Goal: Task Accomplishment & Management: Manage account settings

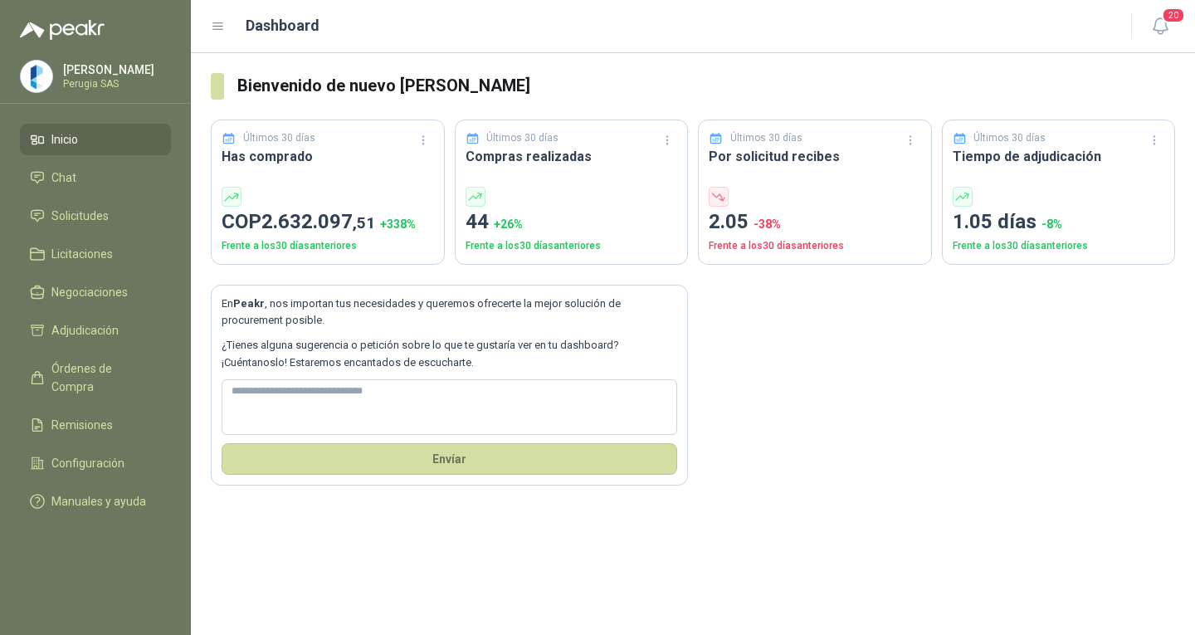
click at [50, 236] on ul "Inicio Chat Solicitudes Licitaciones Negociaciones Adjudicación Órdenes de Comp…" at bounding box center [95, 324] width 191 height 400
click at [54, 231] on link "Solicitudes" at bounding box center [95, 216] width 151 height 32
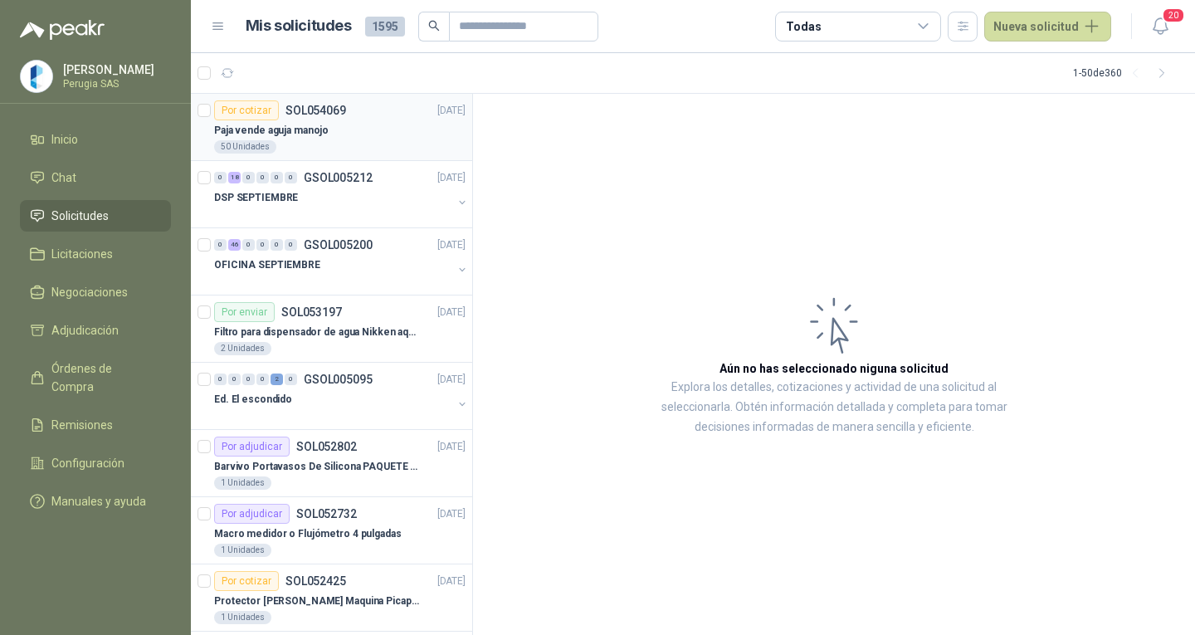
click at [378, 130] on div "Paja vende aguja manojo" at bounding box center [339, 130] width 251 height 20
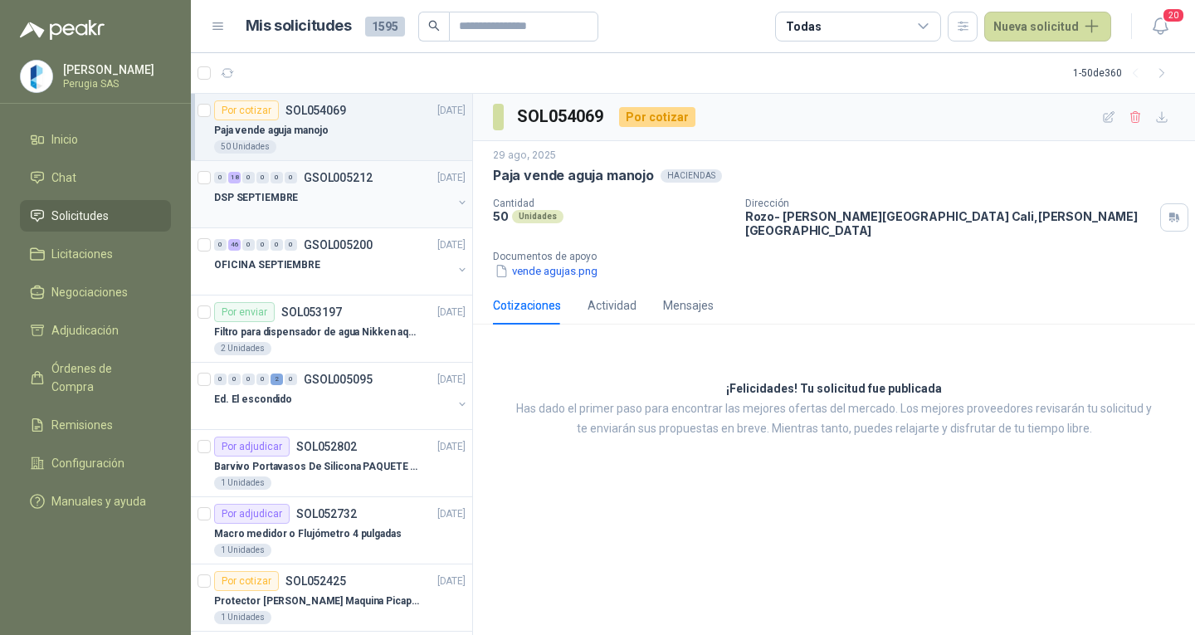
click at [362, 178] on p "GSOL005212" at bounding box center [338, 178] width 69 height 12
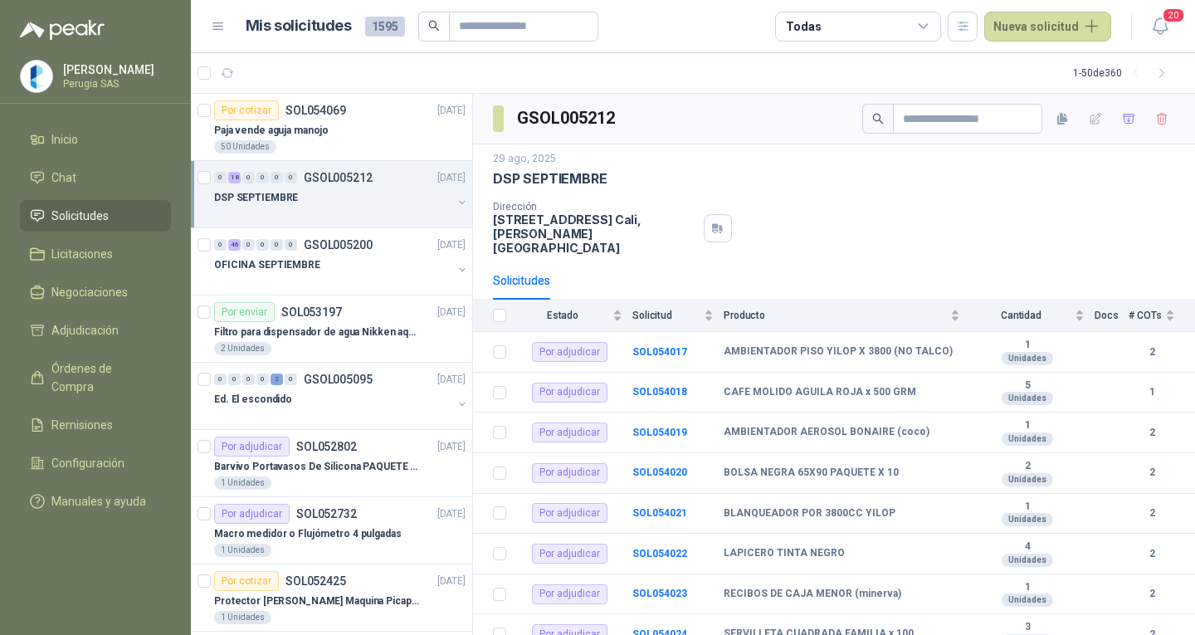
click at [342, 177] on p "GSOL005212" at bounding box center [338, 178] width 69 height 12
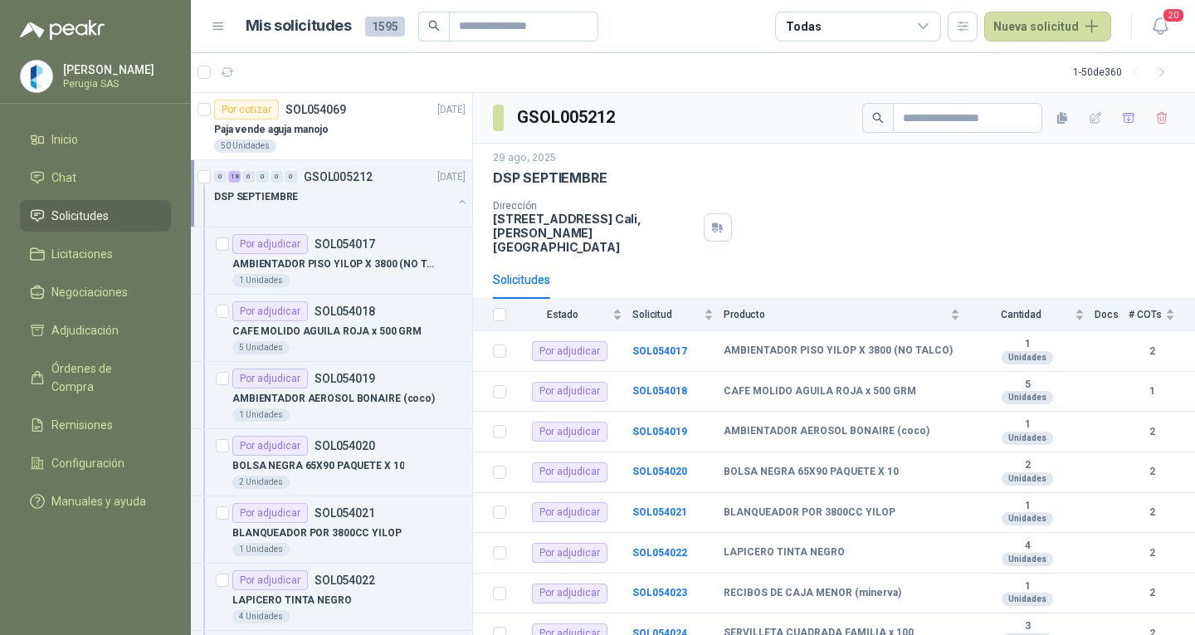
click at [351, 177] on p "GSOL005212" at bounding box center [338, 177] width 69 height 12
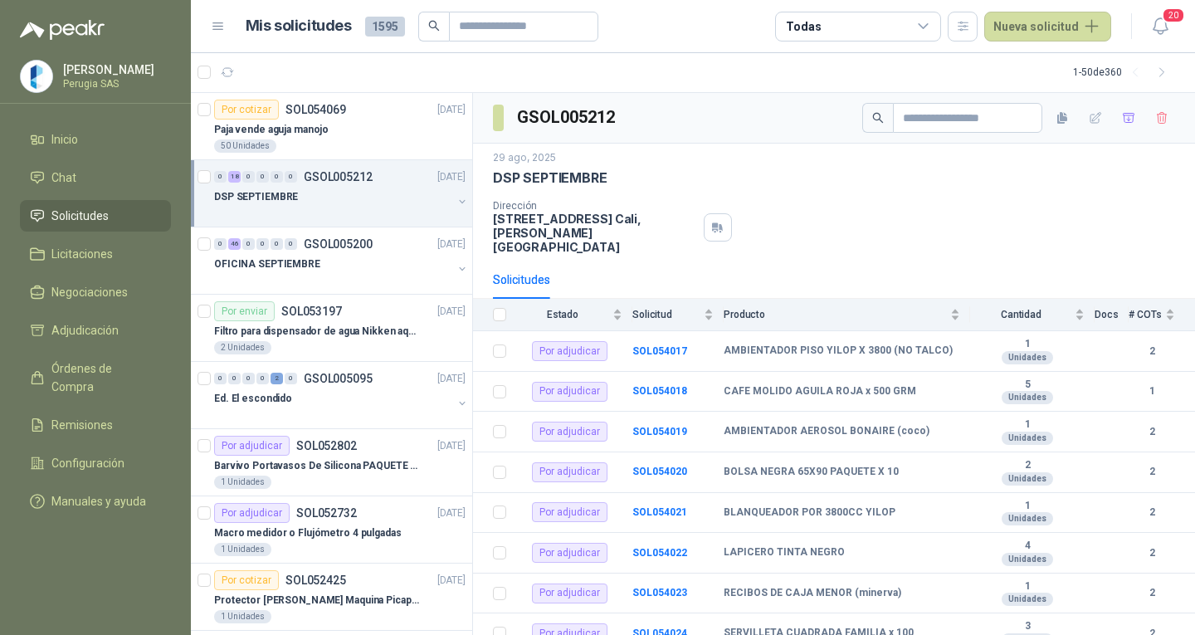
click at [352, 177] on p "GSOL005212" at bounding box center [338, 177] width 69 height 12
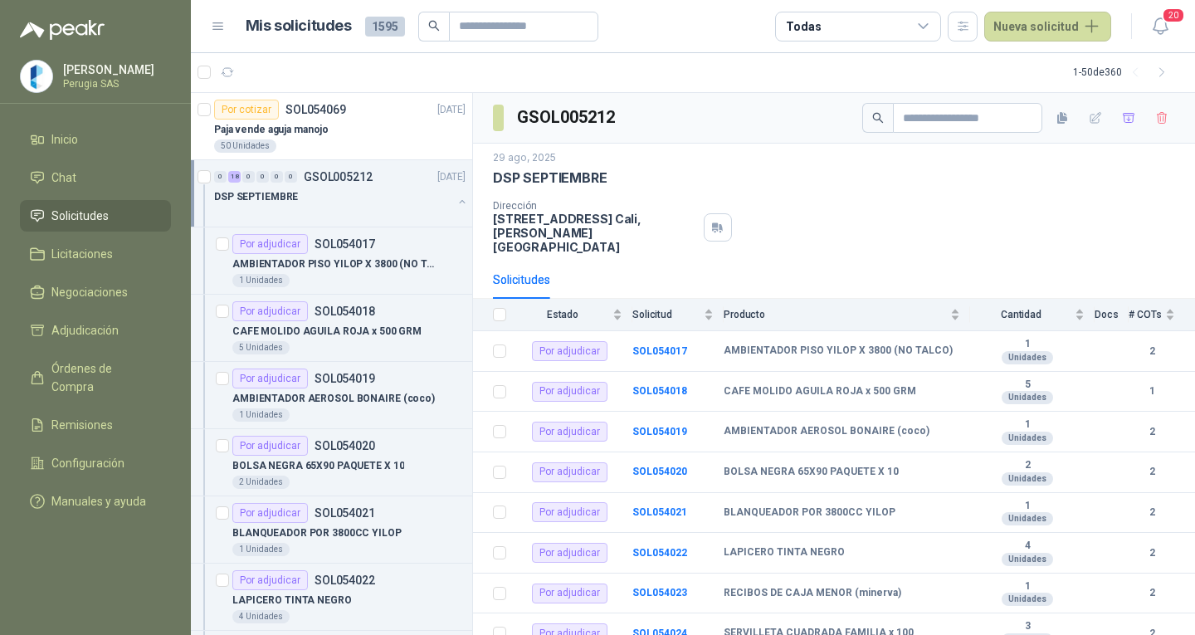
click at [353, 173] on p "GSOL005212" at bounding box center [338, 177] width 69 height 12
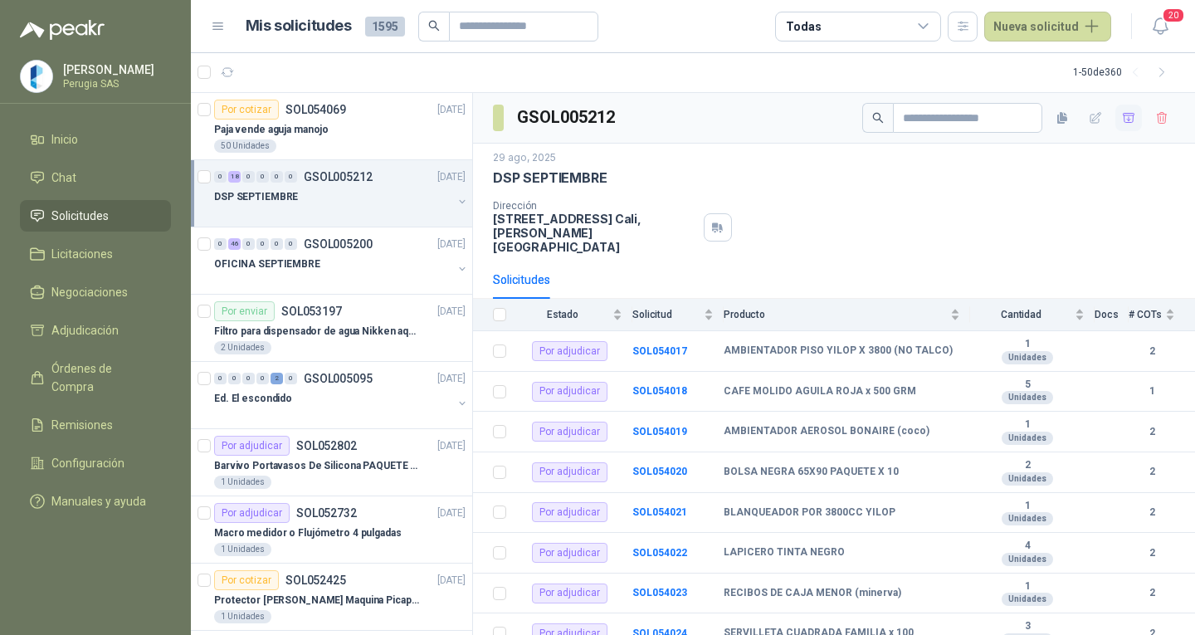
click at [1122, 118] on icon "button" at bounding box center [1129, 118] width 14 height 14
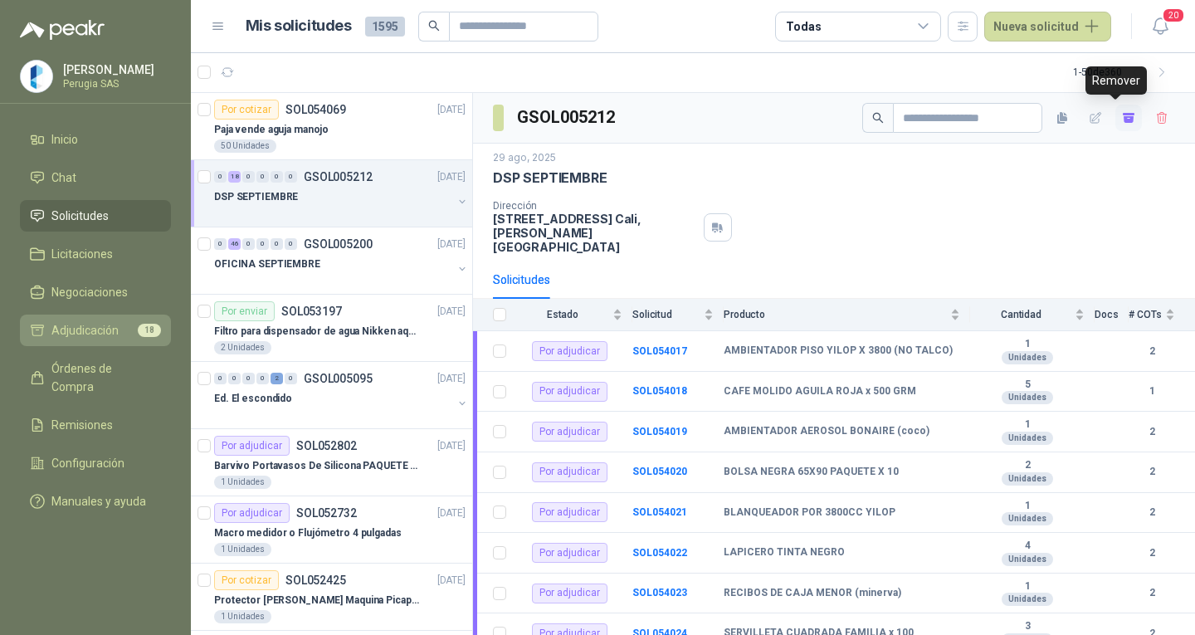
click at [130, 324] on link "Adjudicación 18" at bounding box center [95, 330] width 151 height 32
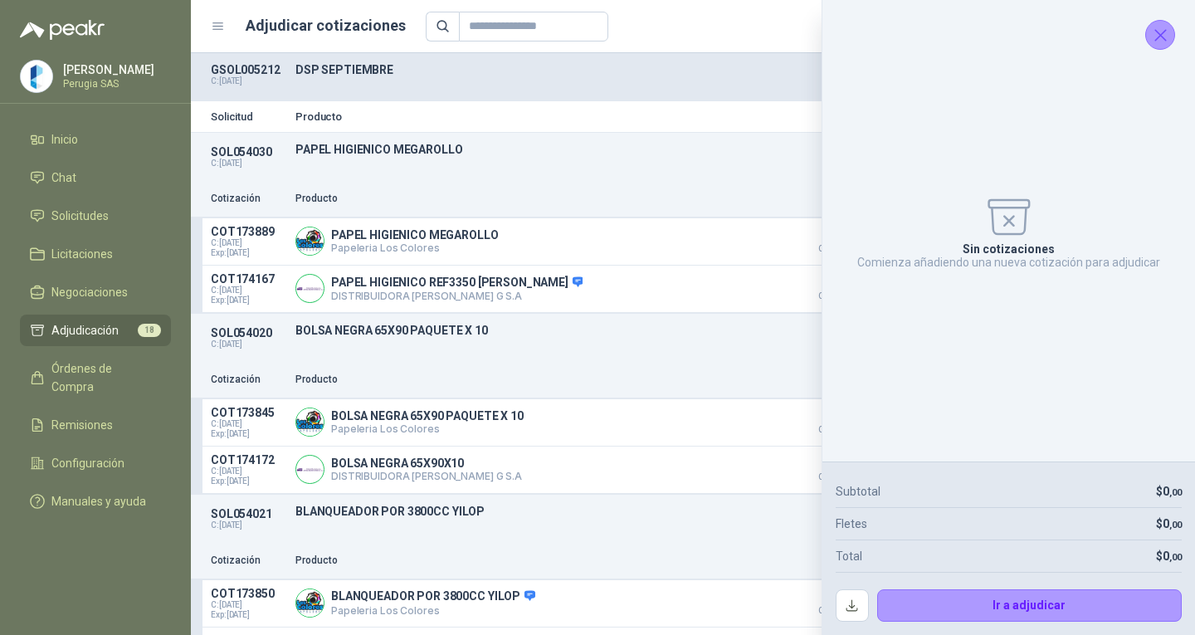
click at [1161, 36] on icon "Cerrar" at bounding box center [1160, 35] width 21 height 21
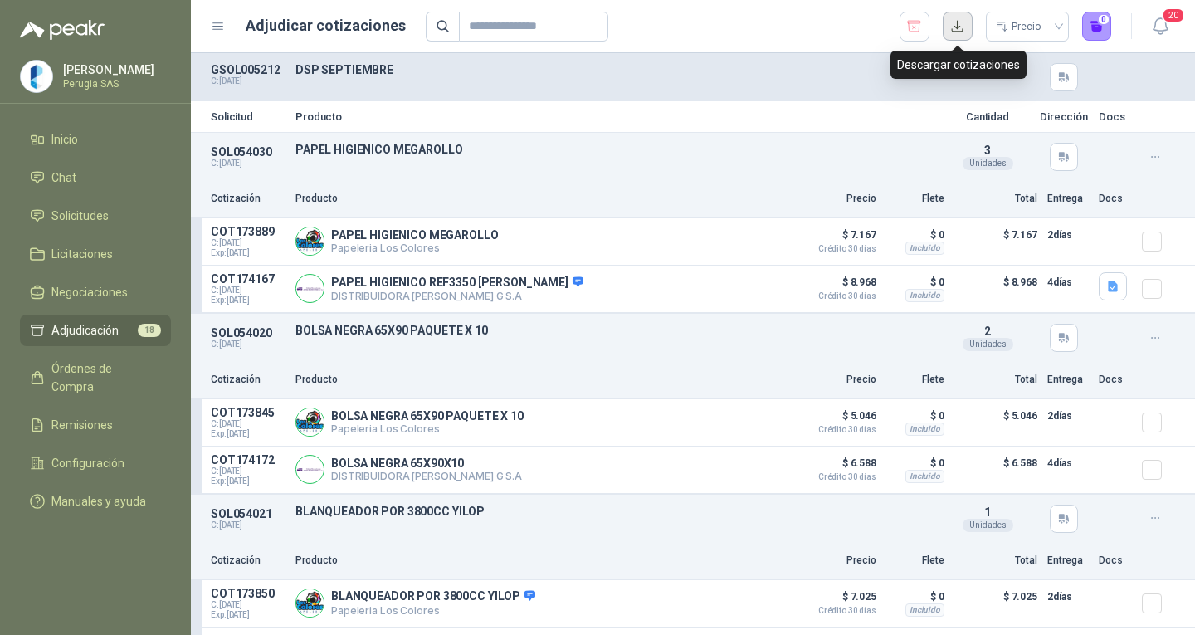
click at [962, 27] on button "button" at bounding box center [958, 27] width 30 height 30
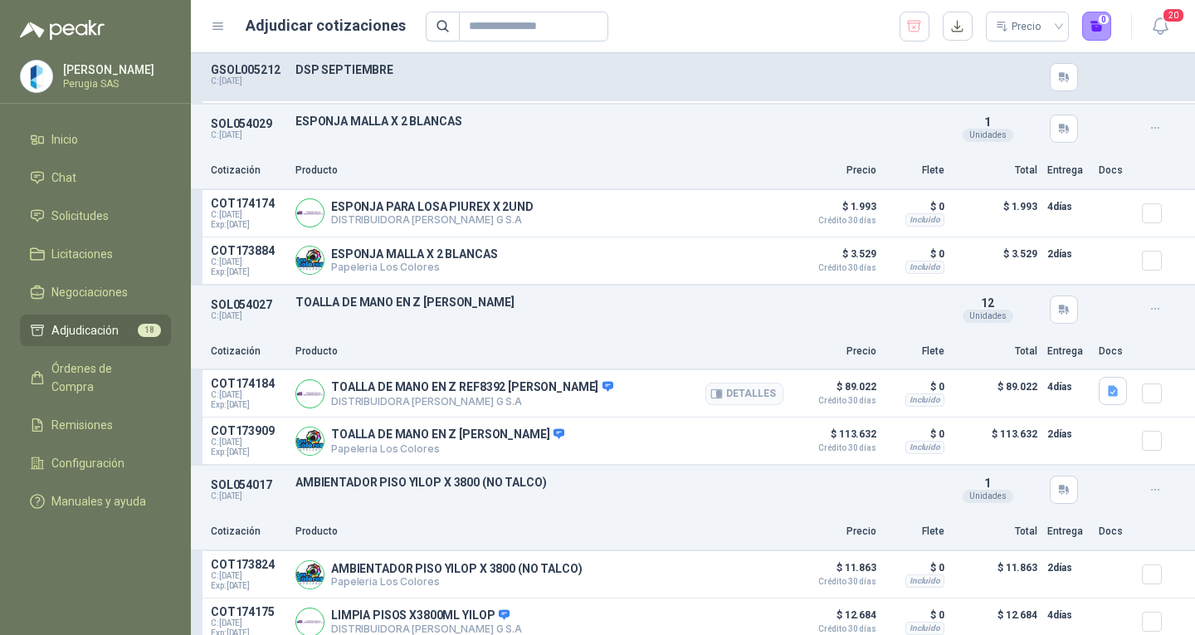
scroll to position [2489, 0]
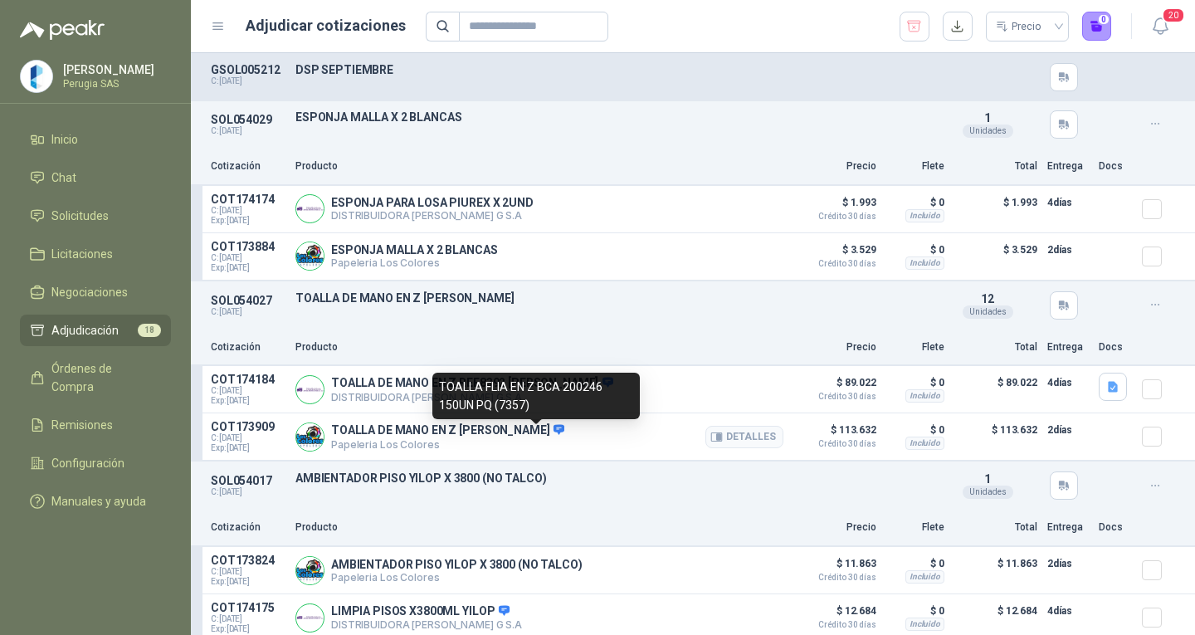
click at [553, 435] on icon at bounding box center [558, 430] width 11 height 10
click at [537, 411] on div "TOALLA FLIA EN Z BCA 200246 150UN PQ (7357)" at bounding box center [535, 396] width 207 height 46
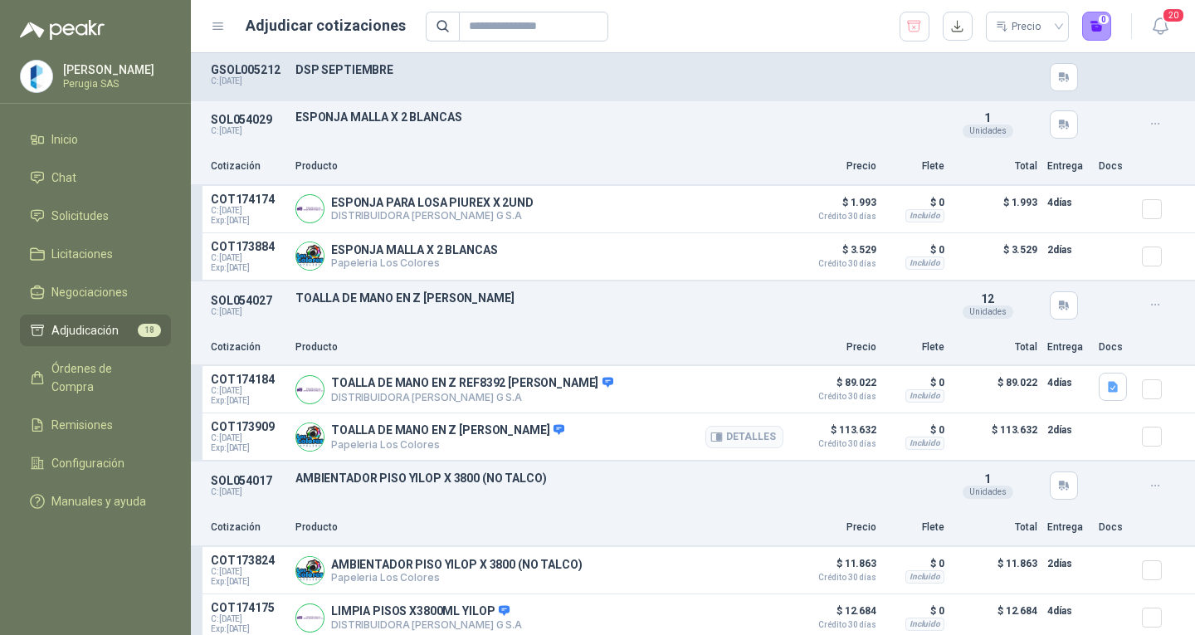
drag, startPoint x: 547, startPoint y: 425, endPoint x: 530, endPoint y: 435, distance: 19.4
click at [546, 429] on div "TOALLA DE MANO EN Z [PERSON_NAME] Papeleria Los Colores Detalles" at bounding box center [539, 436] width 488 height 33
click at [549, 435] on span at bounding box center [556, 430] width 15 height 15
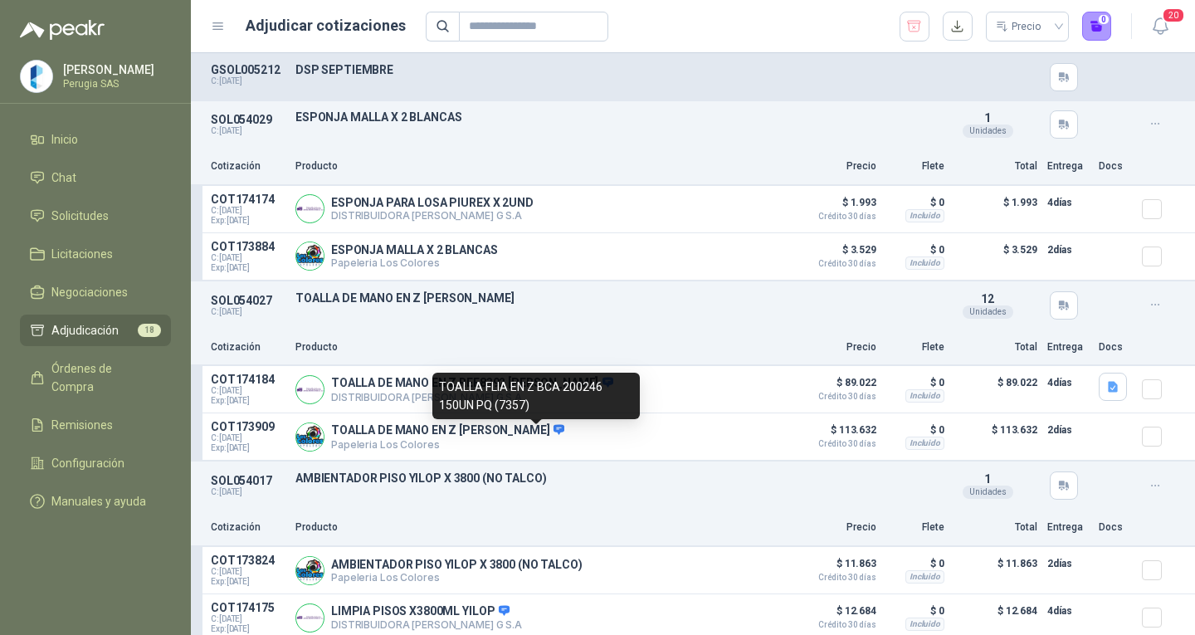
click at [529, 387] on div "TOALLA FLIA EN Z BCA 200246 150UN PQ (7357)" at bounding box center [535, 396] width 207 height 46
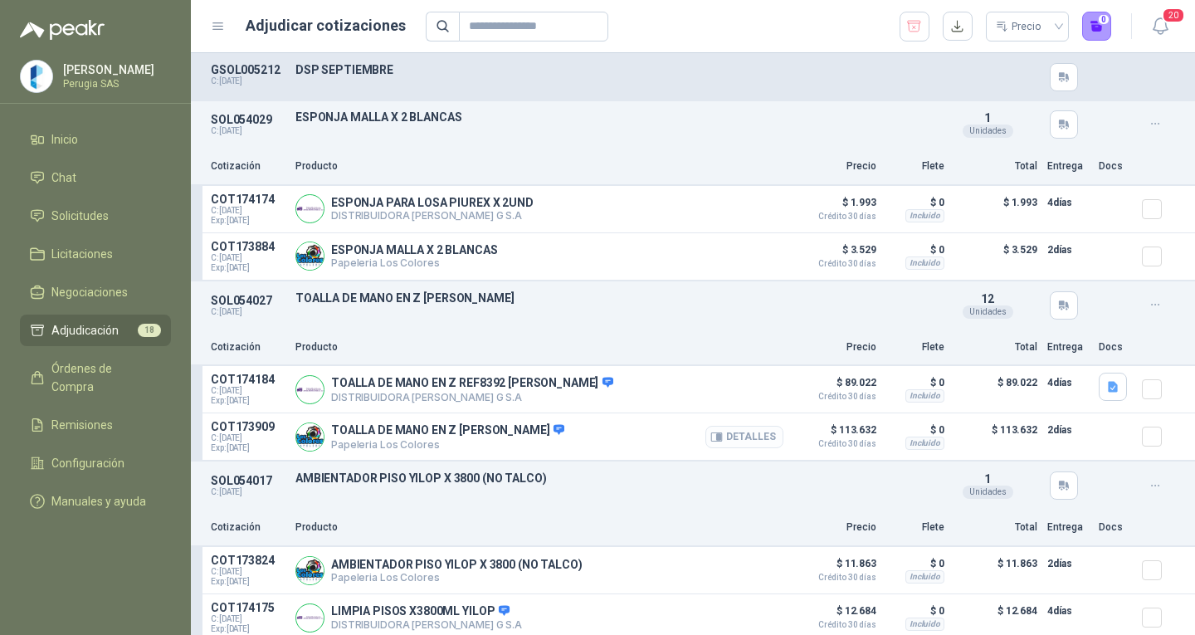
click at [705, 435] on button "Detalles" at bounding box center [744, 437] width 78 height 22
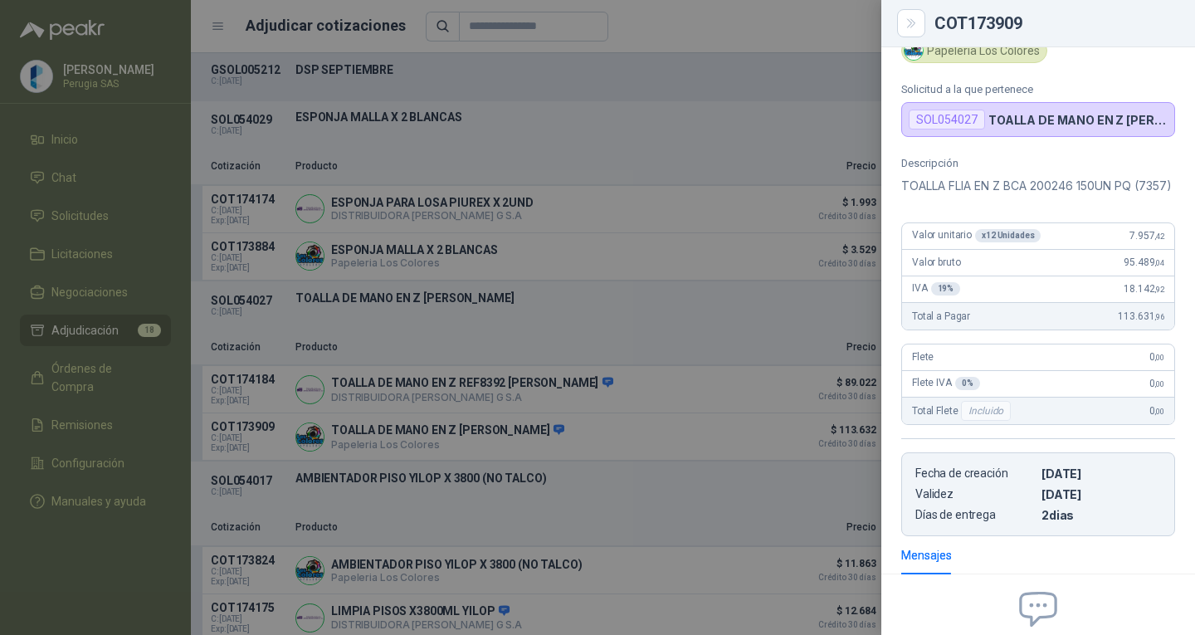
scroll to position [0, 0]
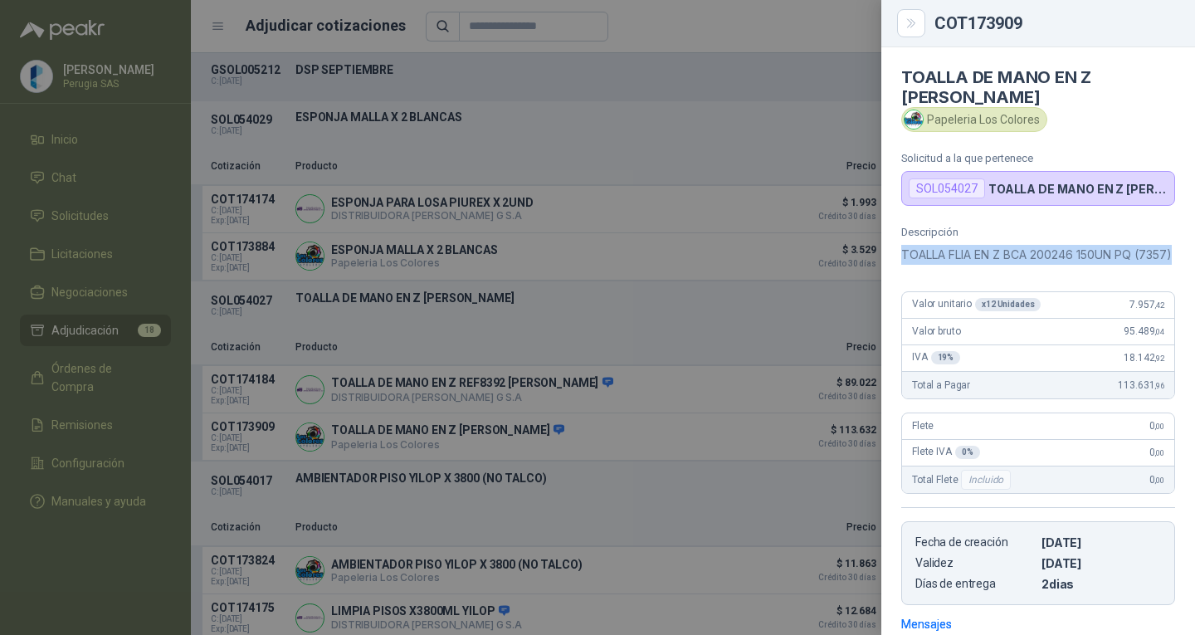
drag, startPoint x: 957, startPoint y: 282, endPoint x: 898, endPoint y: 248, distance: 68.7
click at [898, 248] on div "Descripción TOALLA FLIA EN Z BCA 200246 150UN PQ (7357) Valor unitario x 12 Uni…" at bounding box center [1038, 415] width 314 height 379
copy p "TOALLA FLIA EN Z BCA 200246 150UN PQ (7357)"
click at [1052, 257] on p "TOALLA FLIA EN Z BCA 200246 150UN PQ (7357)" at bounding box center [1038, 255] width 274 height 20
click at [1057, 253] on p "TOALLA FLIA EN Z BCA 200246 150UN PQ (7357)" at bounding box center [1038, 255] width 274 height 20
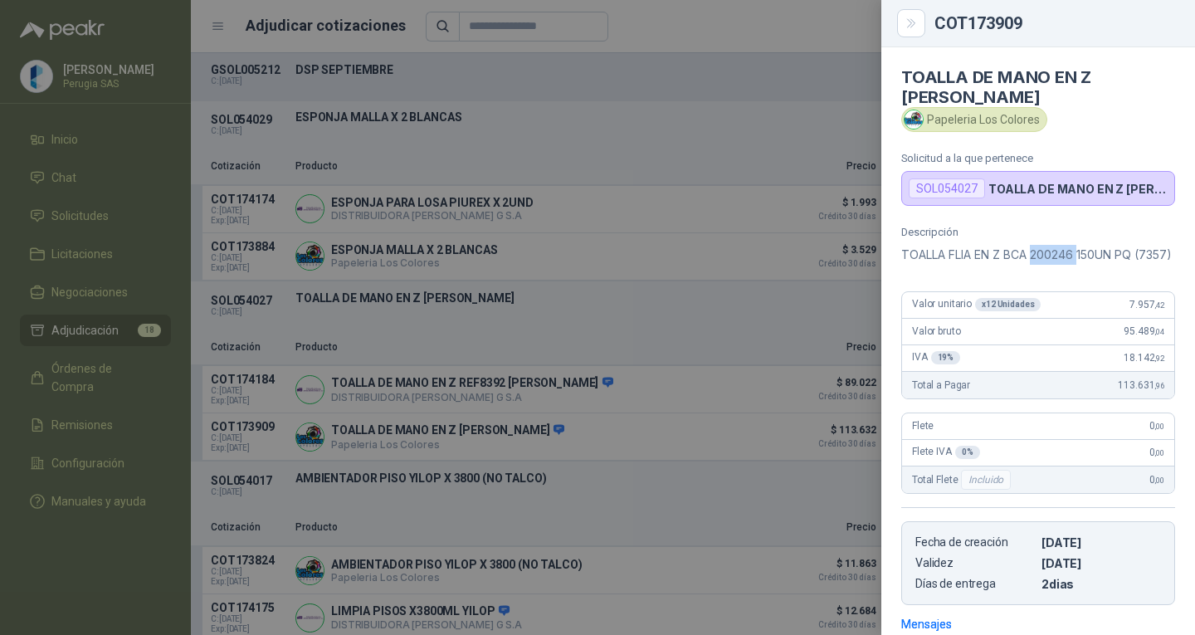
click at [1057, 253] on p "TOALLA FLIA EN Z BCA 200246 150UN PQ (7357)" at bounding box center [1038, 255] width 274 height 20
copy p "200246"
click at [76, 331] on div at bounding box center [597, 317] width 1195 height 635
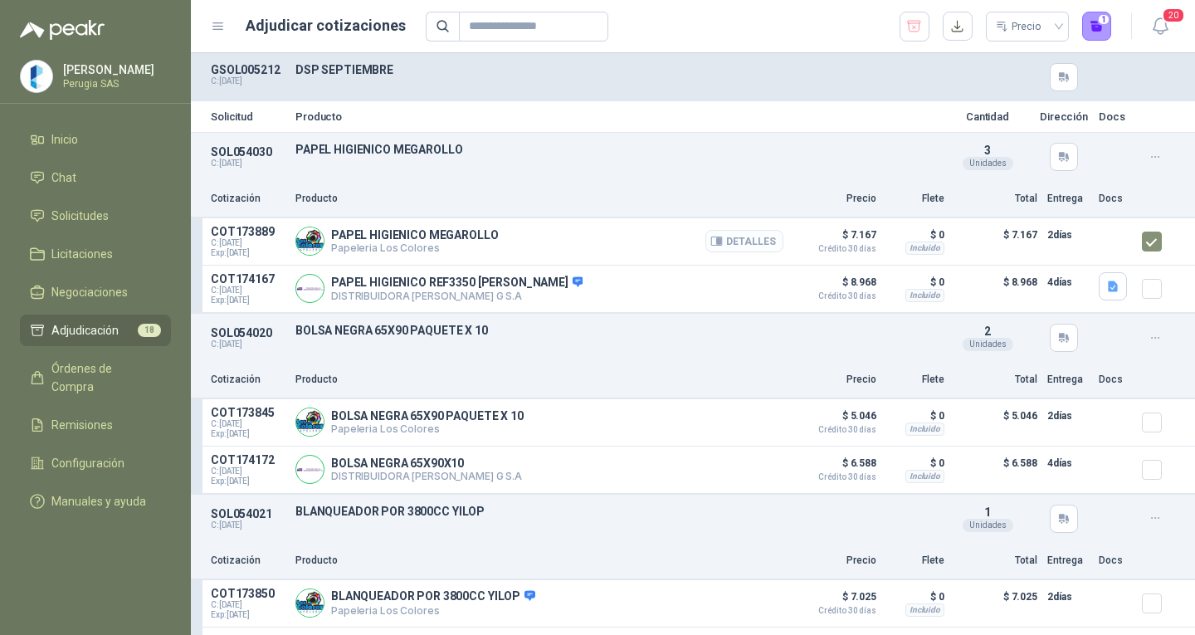
click at [710, 243] on icon "button" at bounding box center [716, 241] width 12 height 12
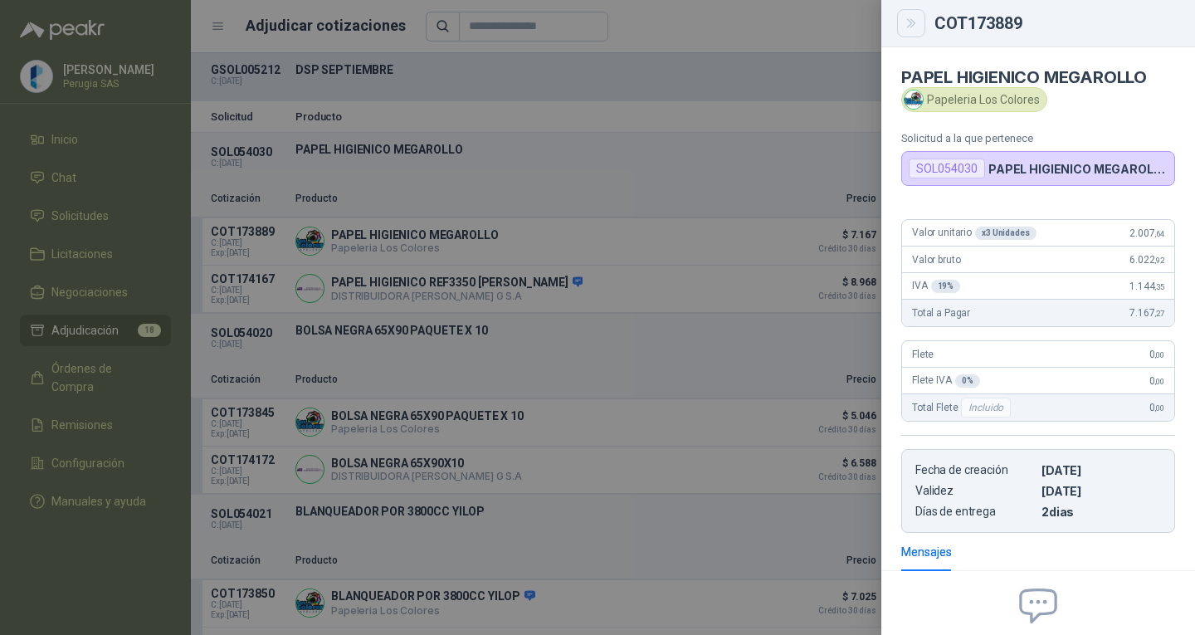
click at [913, 21] on icon "Close" at bounding box center [910, 23] width 7 height 8
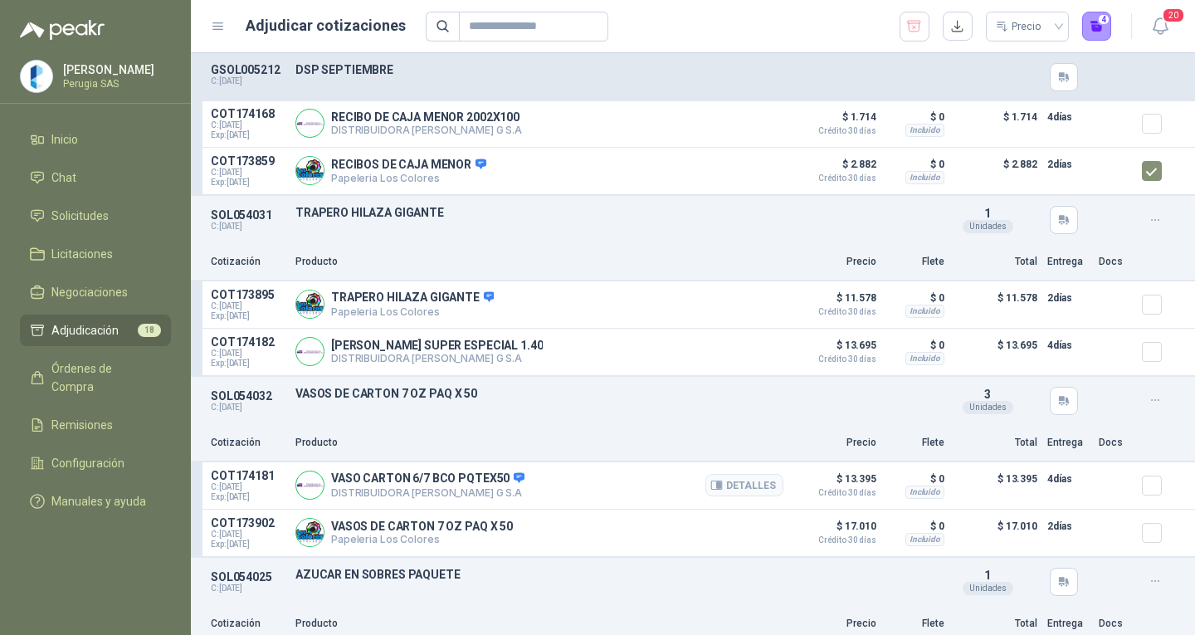
scroll to position [747, 0]
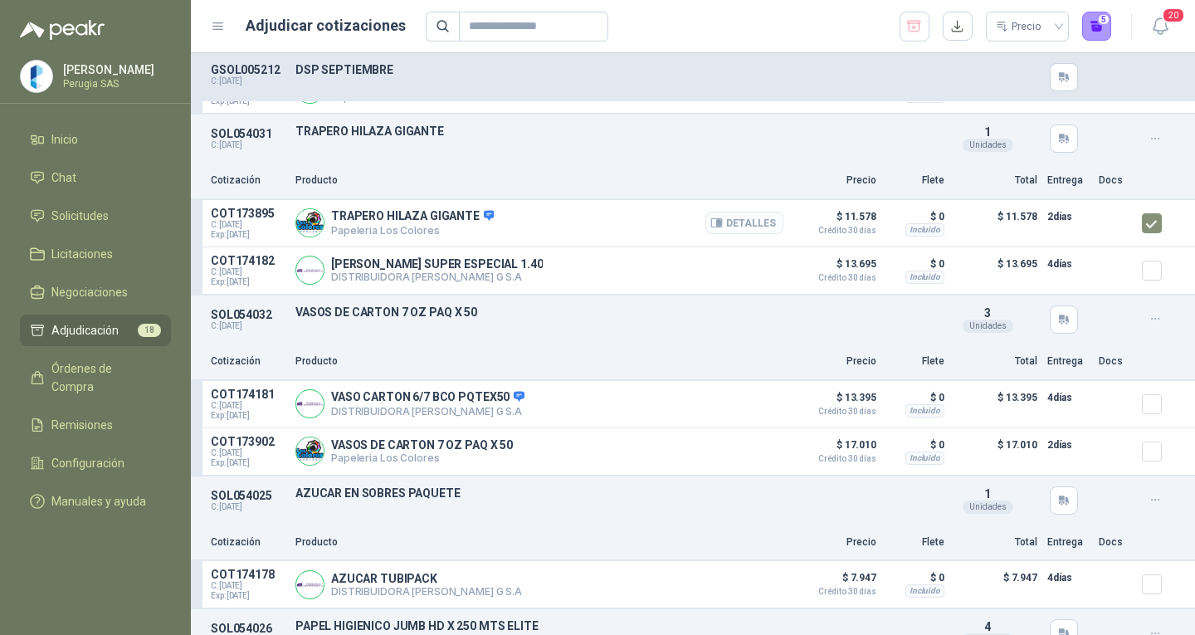
click at [747, 227] on button "Detalles" at bounding box center [744, 223] width 78 height 22
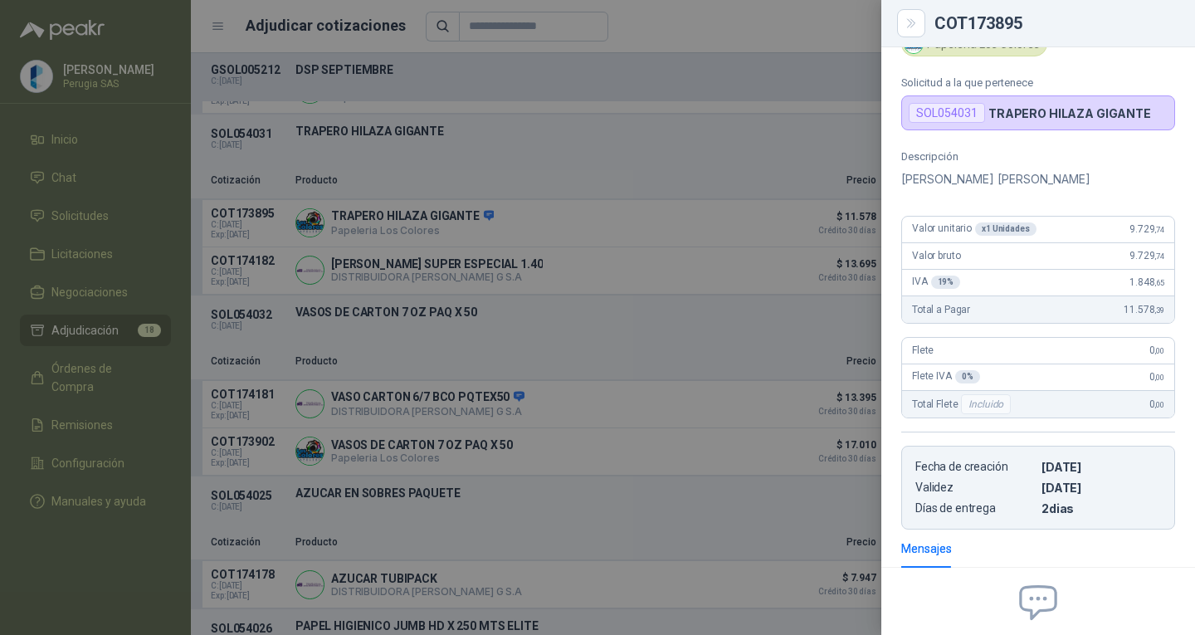
scroll to position [0, 0]
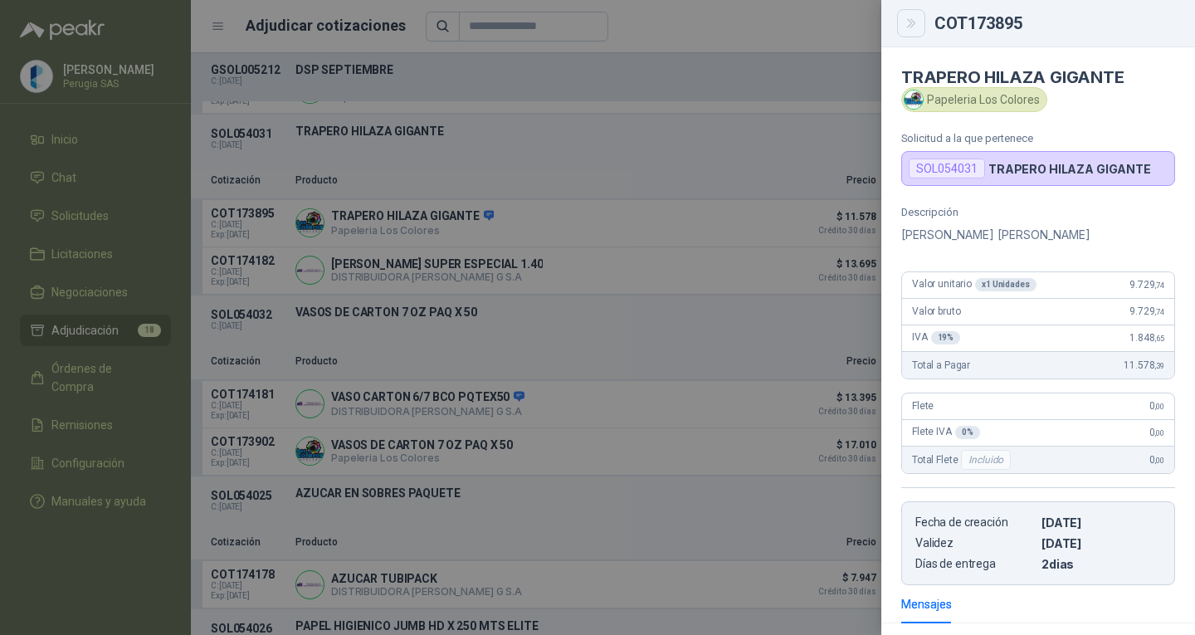
click at [914, 32] on button "Close" at bounding box center [911, 23] width 28 height 28
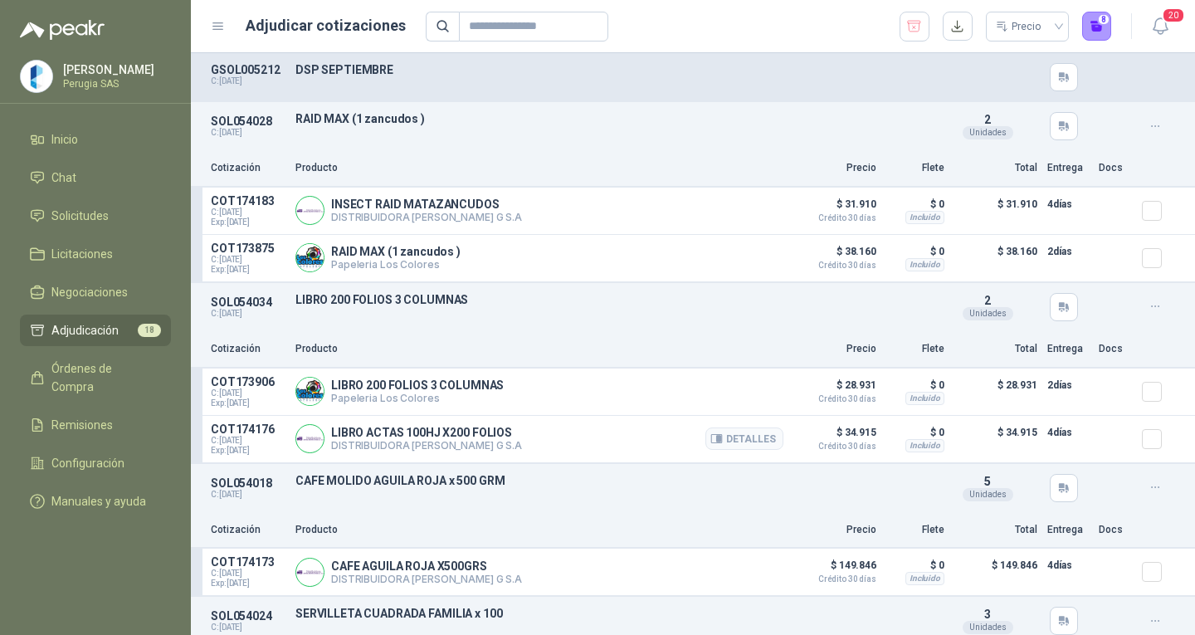
scroll to position [1825, 0]
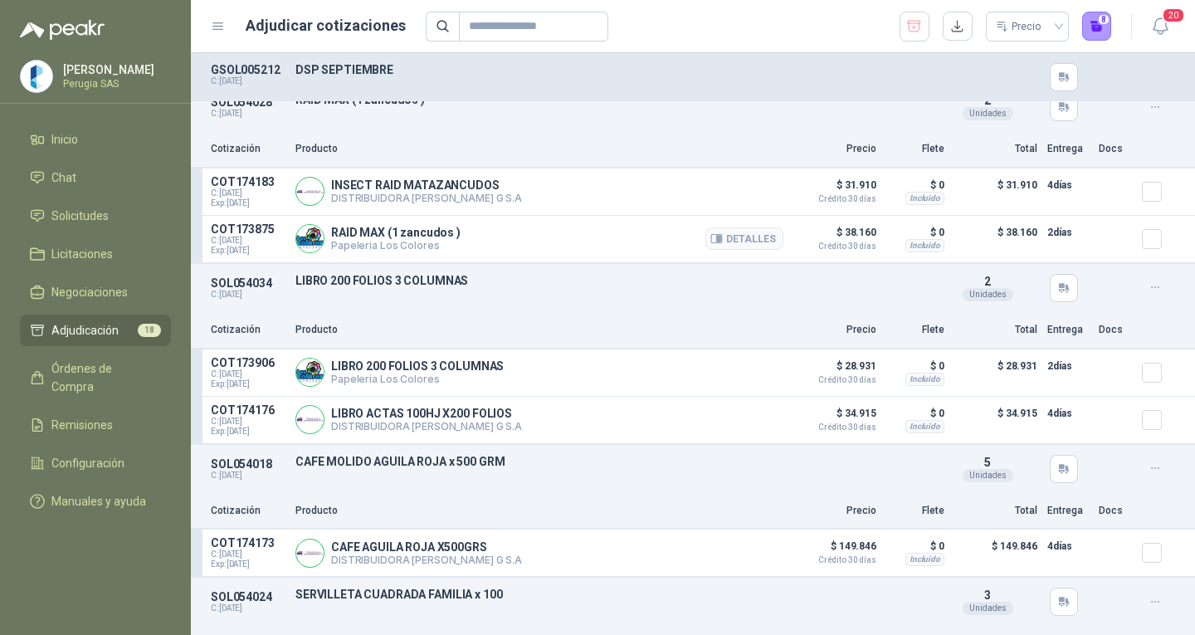
click at [1118, 242] on div at bounding box center [1115, 238] width 33 height 33
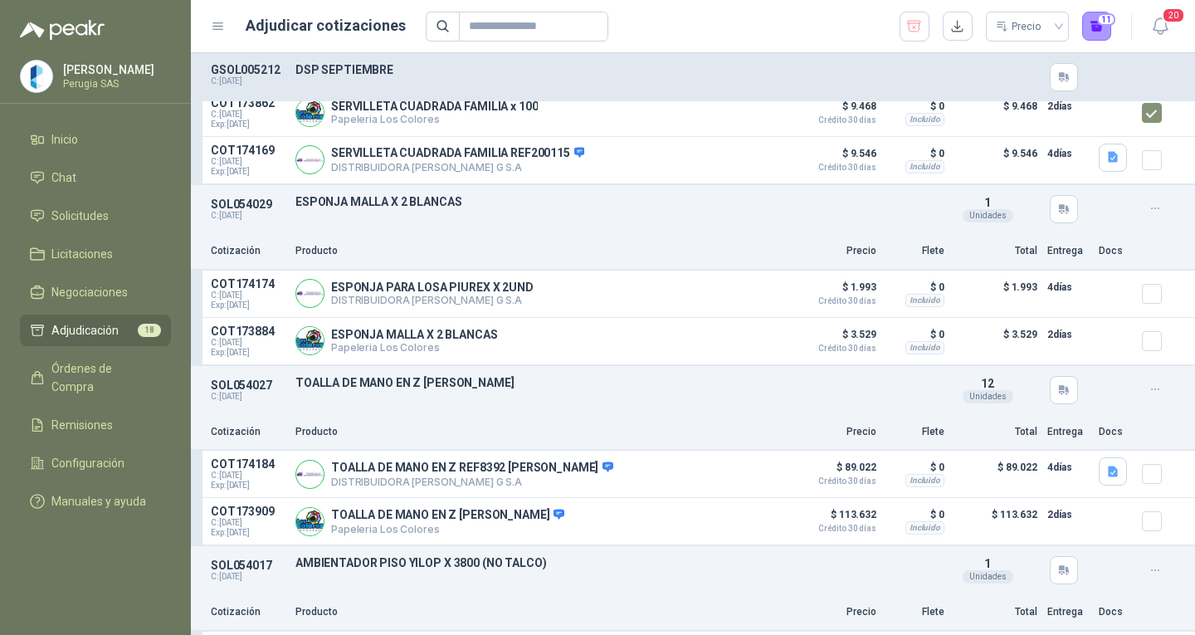
scroll to position [2406, 0]
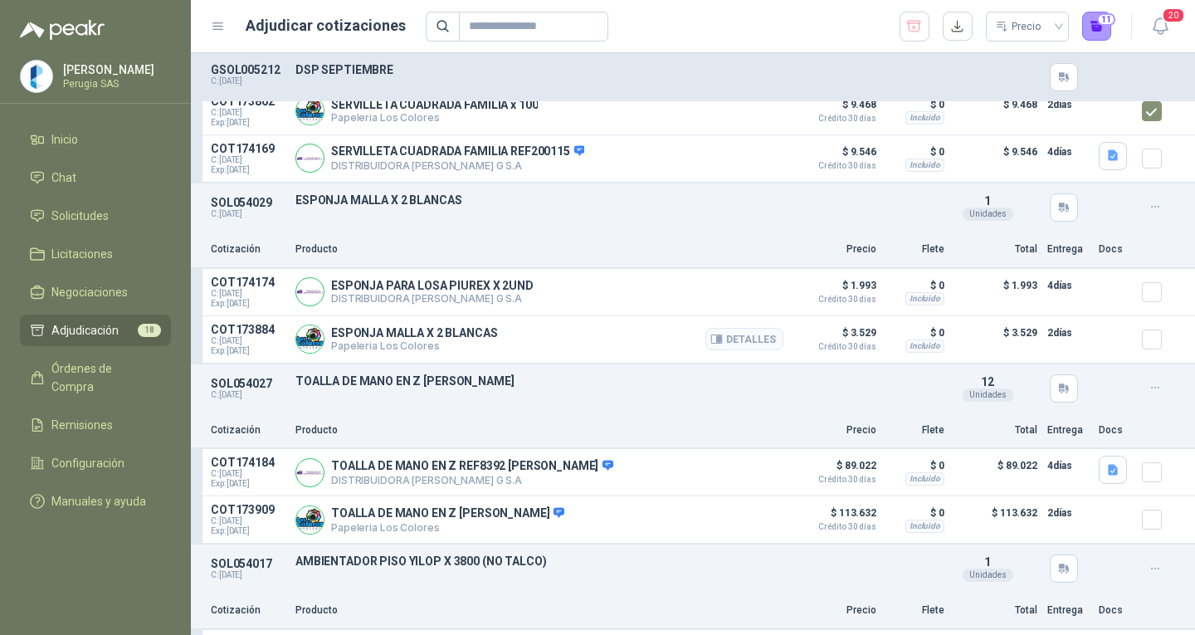
click at [1148, 344] on div at bounding box center [1158, 339] width 33 height 33
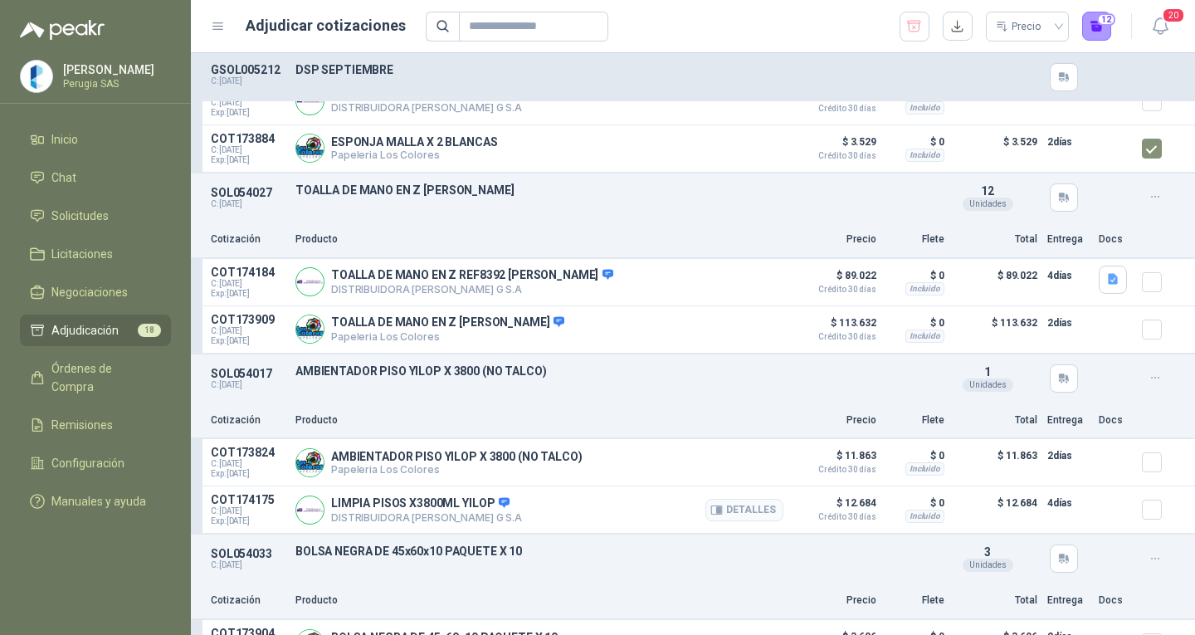
scroll to position [2655, 0]
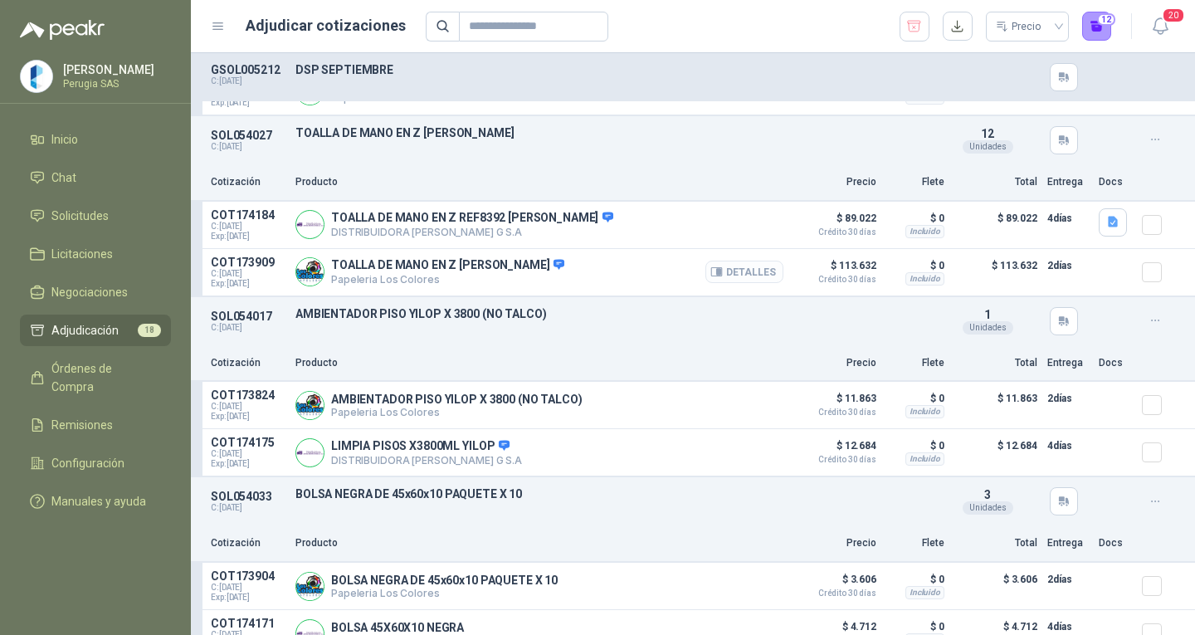
click at [741, 266] on button "Detalles" at bounding box center [744, 272] width 78 height 22
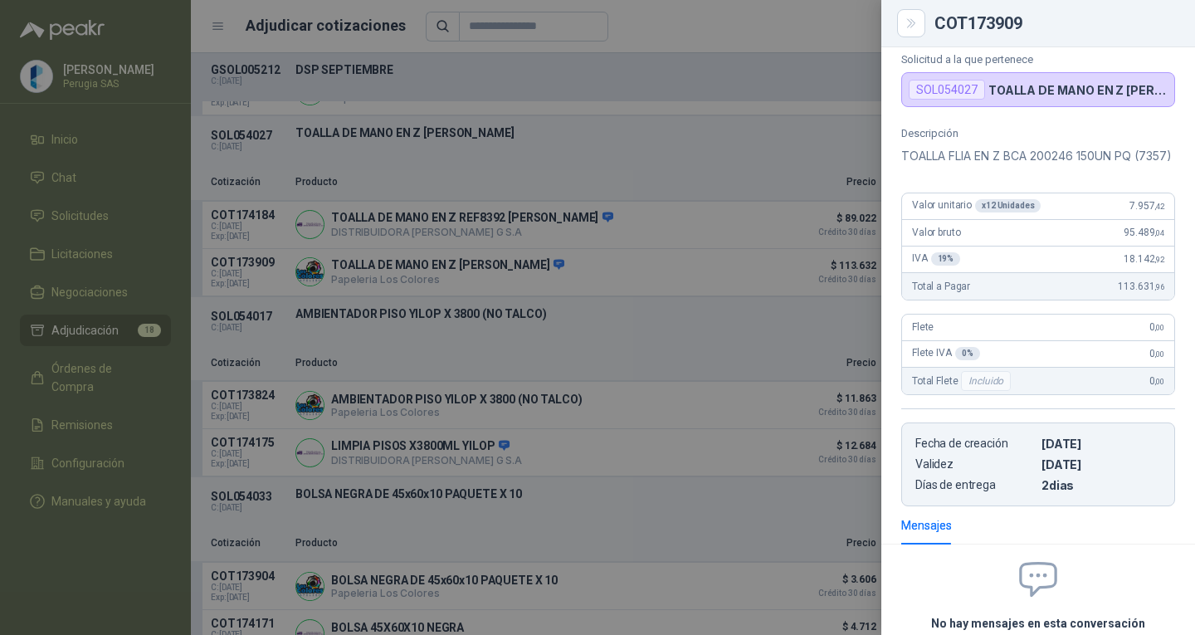
scroll to position [0, 0]
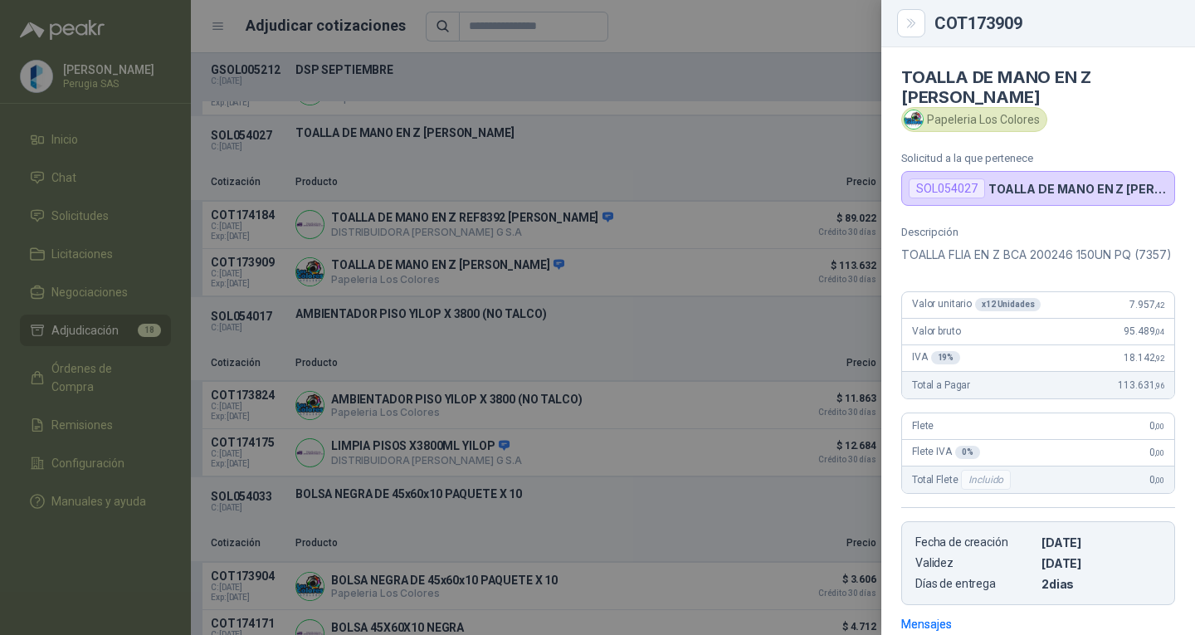
click at [896, 23] on div "COT173909" at bounding box center [1038, 23] width 314 height 47
click at [903, 23] on button "Close" at bounding box center [911, 23] width 28 height 28
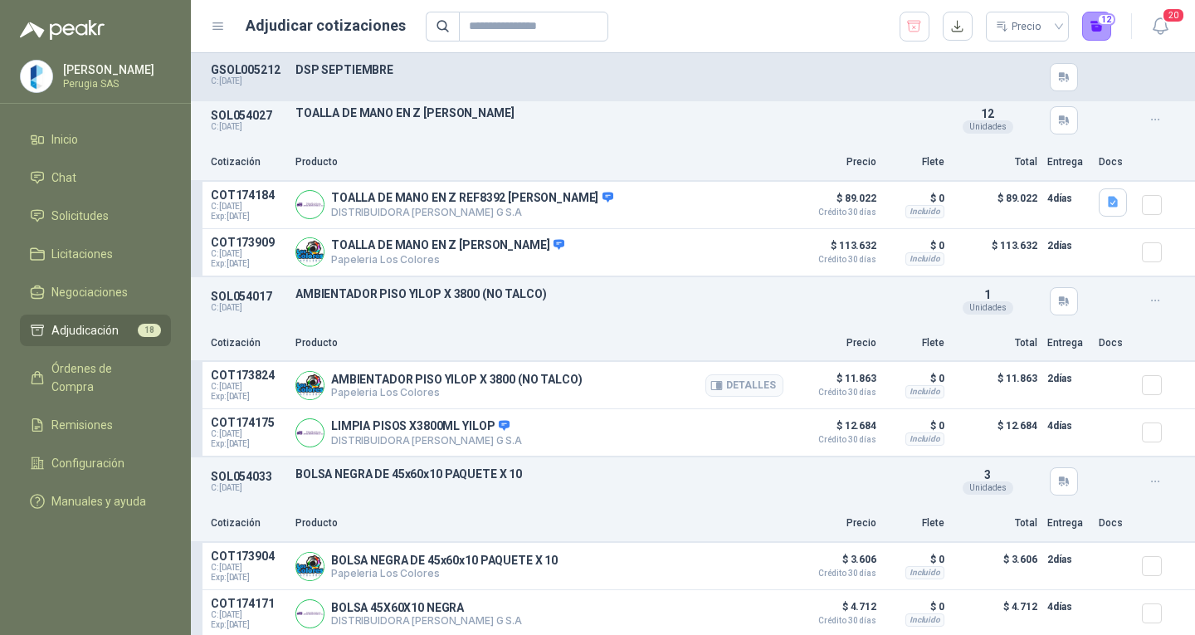
scroll to position [2686, 0]
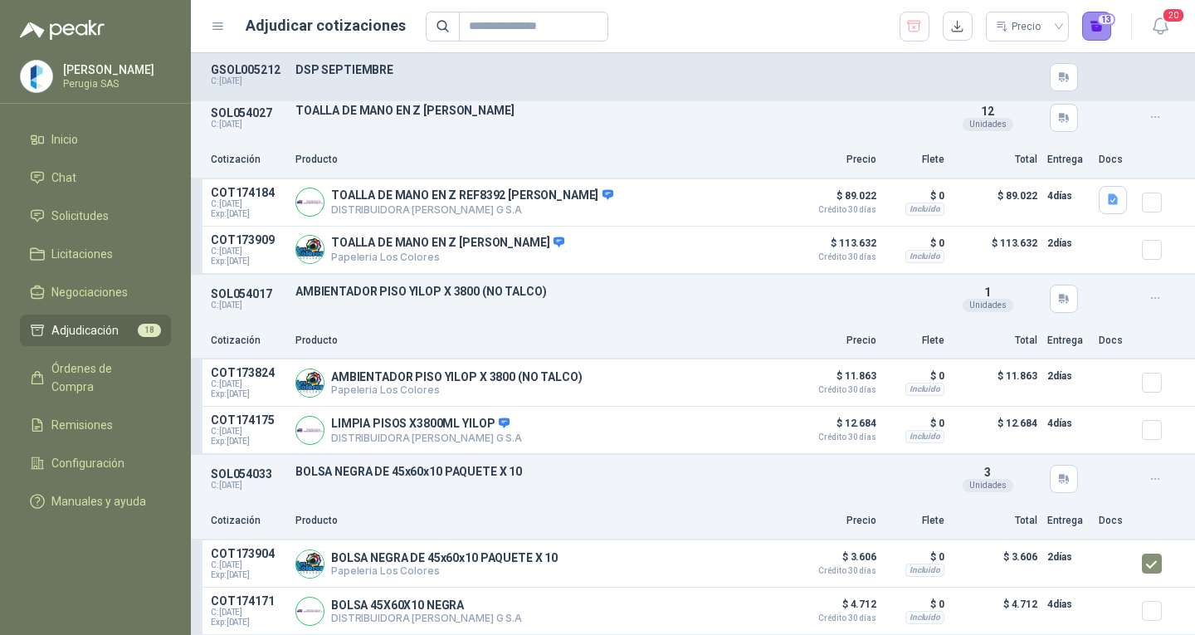
click at [1101, 31] on button "13" at bounding box center [1097, 27] width 30 height 30
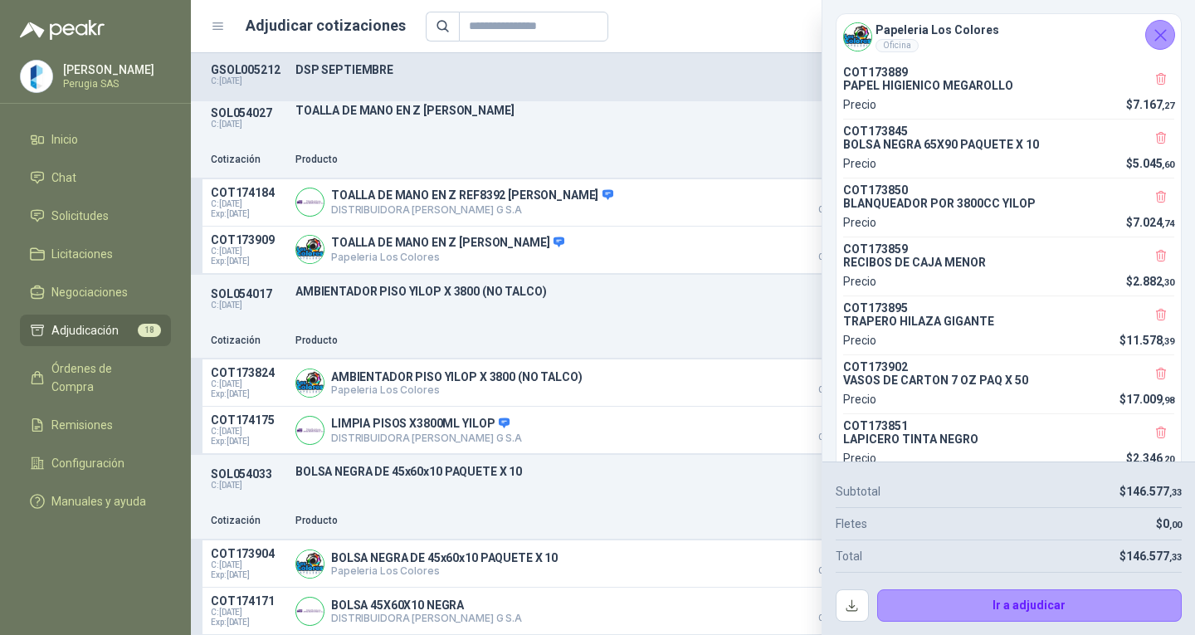
click at [1161, 30] on icon "Cerrar" at bounding box center [1160, 35] width 21 height 21
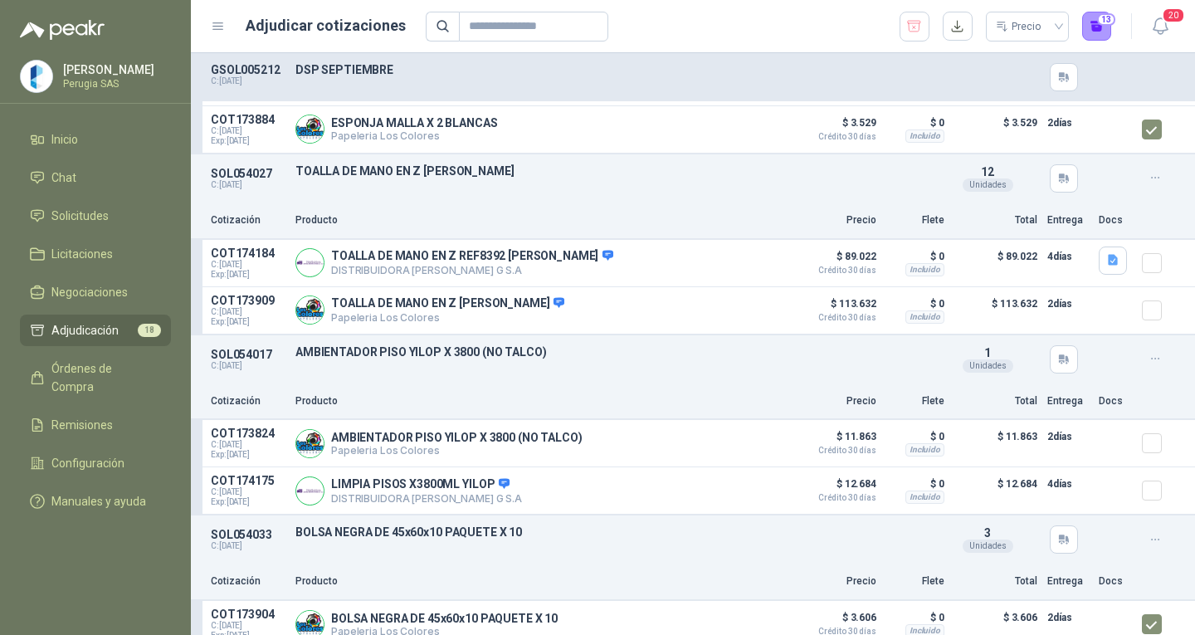
scroll to position [2655, 0]
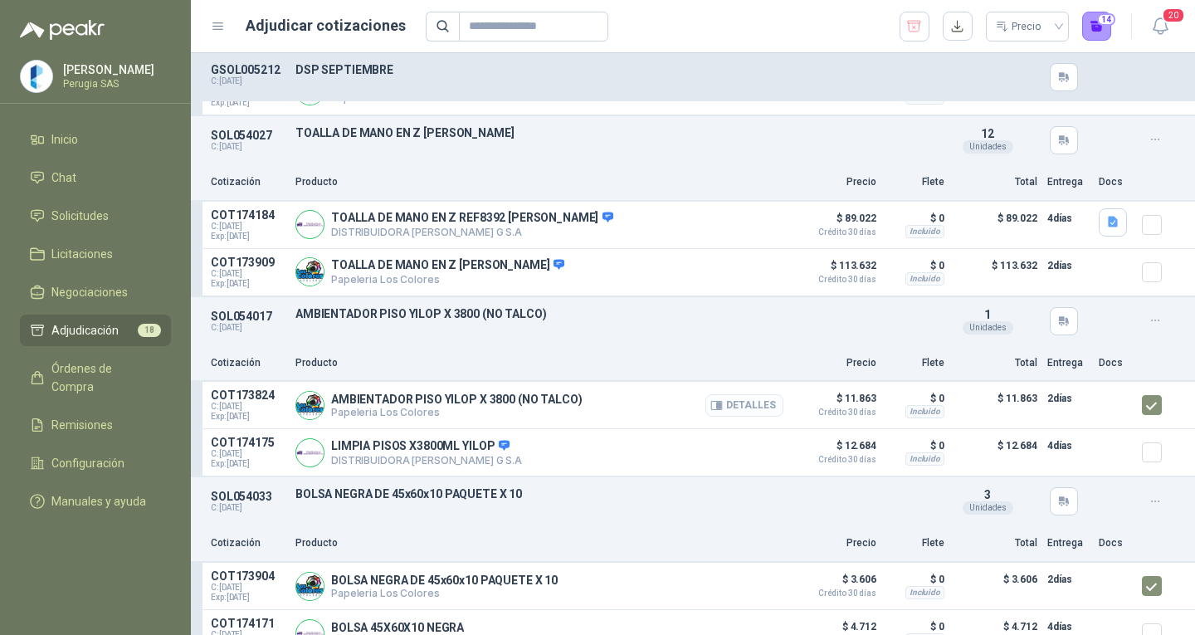
click at [732, 403] on button "Detalles" at bounding box center [744, 405] width 78 height 22
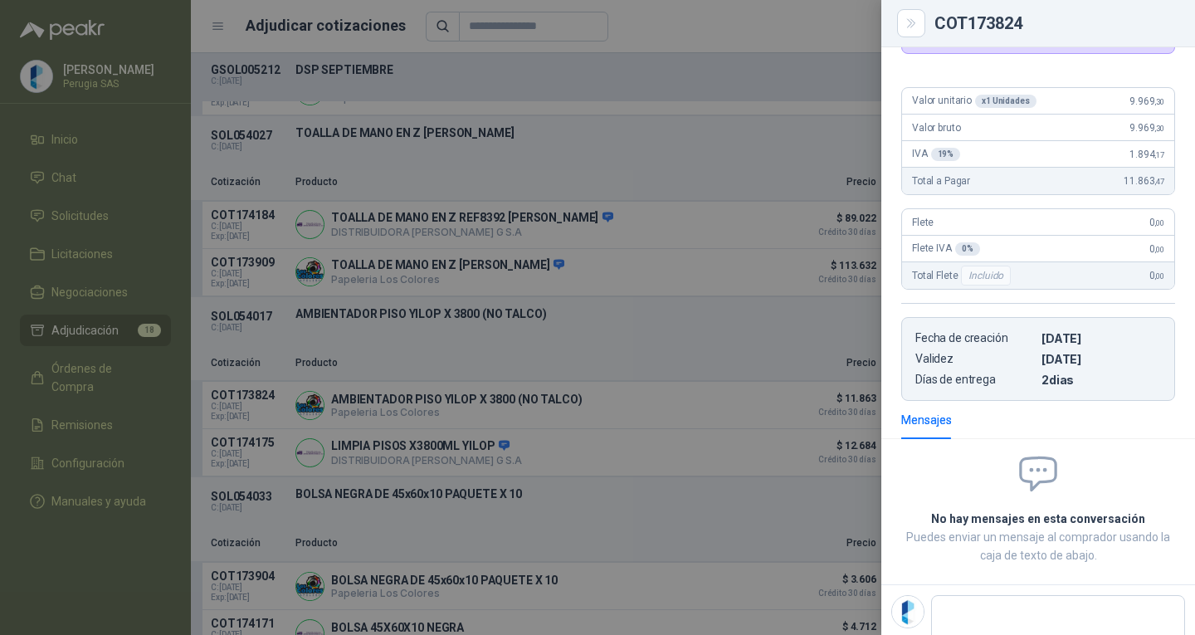
scroll to position [0, 0]
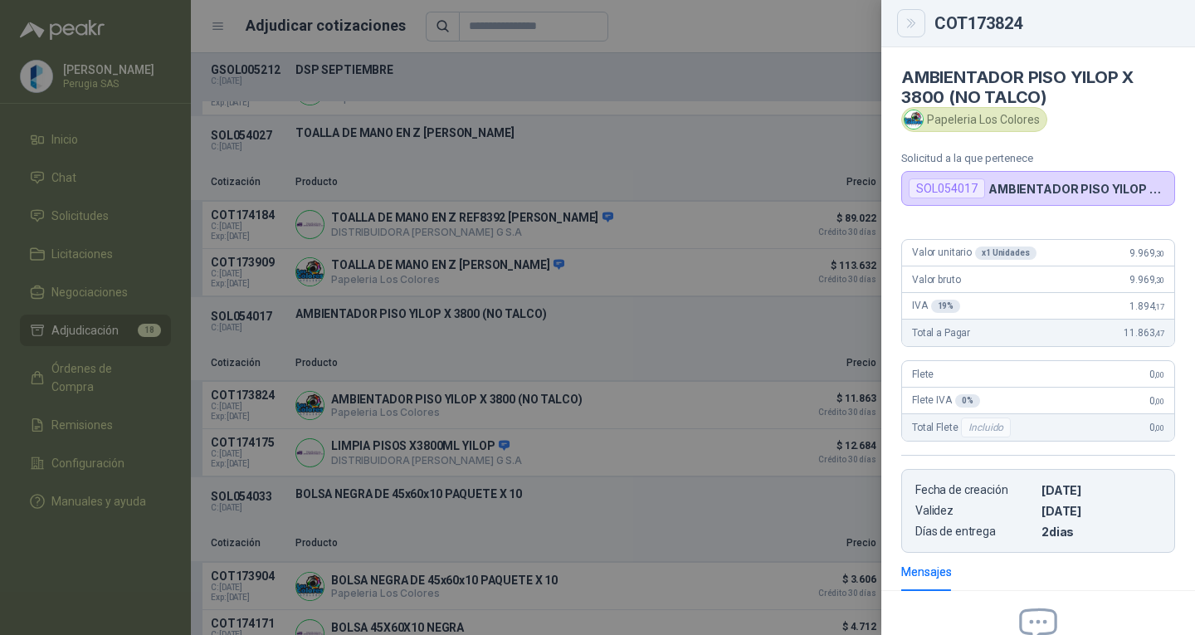
click at [903, 16] on button "Close" at bounding box center [911, 23] width 28 height 28
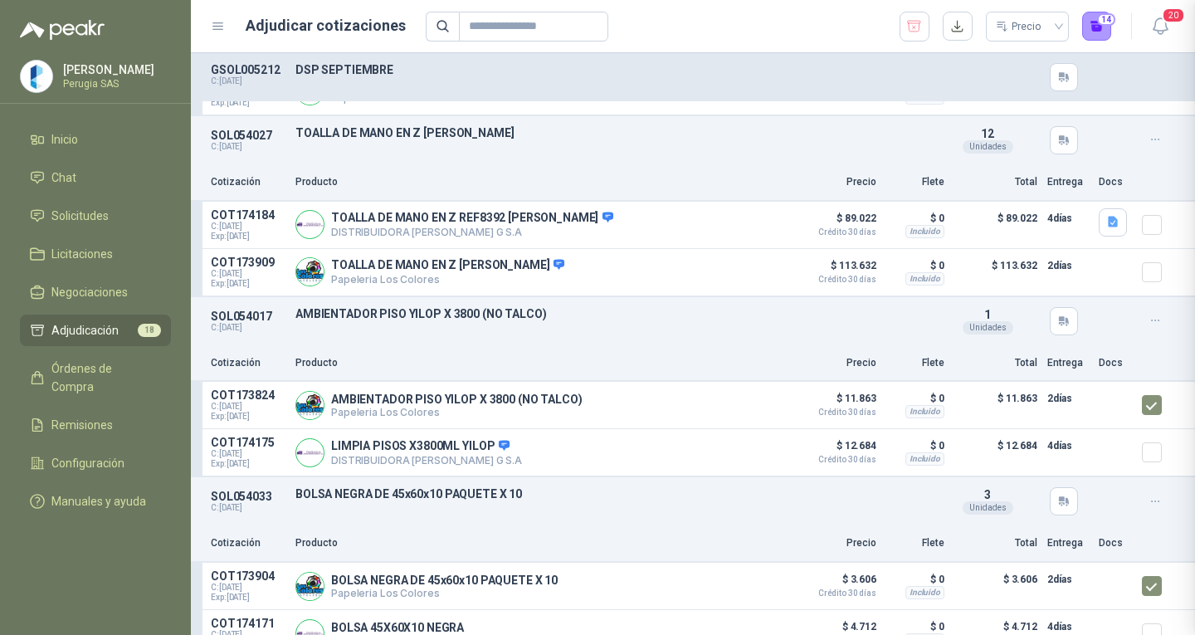
scroll to position [193, 0]
click at [1094, 17] on button "14" at bounding box center [1097, 27] width 30 height 30
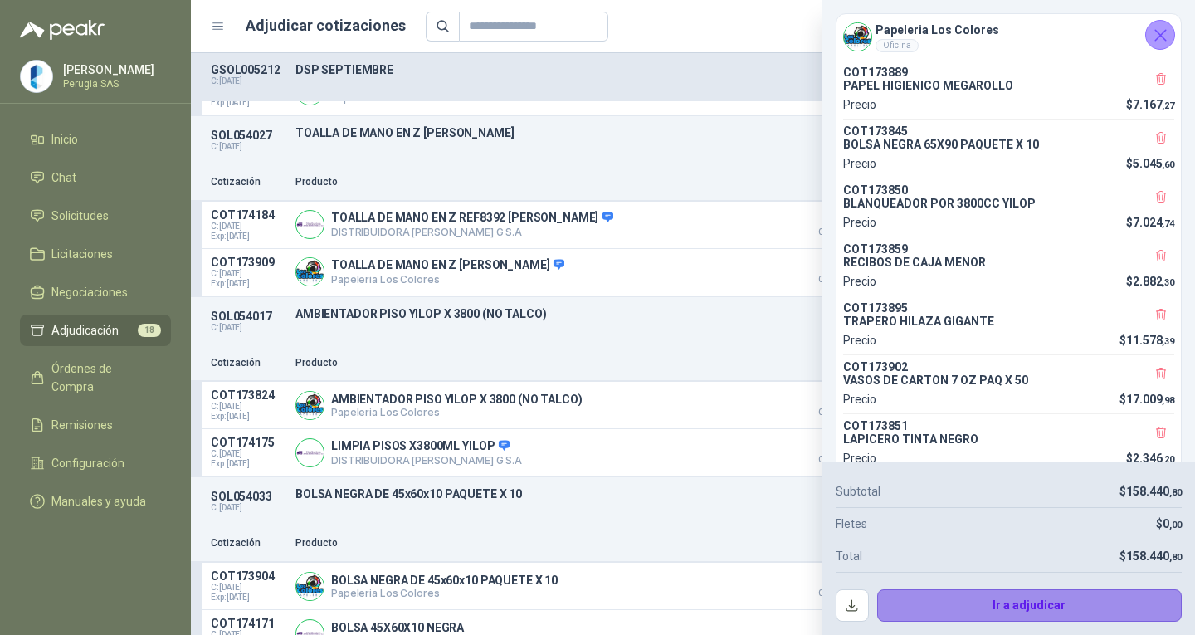
click at [1033, 605] on button "Ir a adjudicar" at bounding box center [1029, 605] width 305 height 33
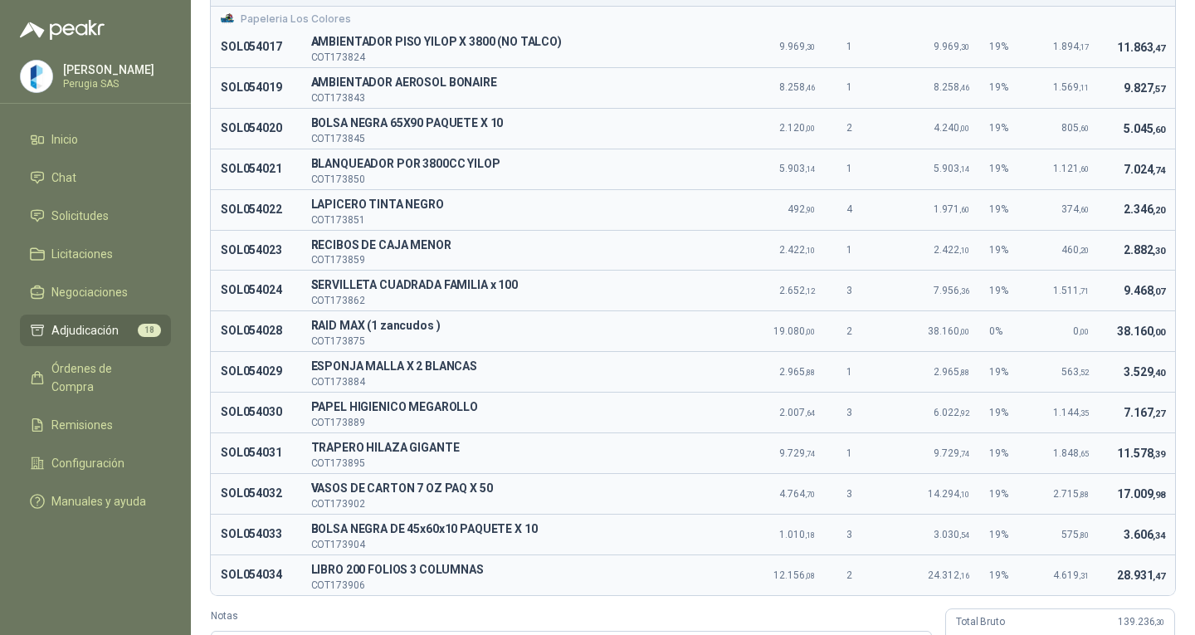
scroll to position [322, 0]
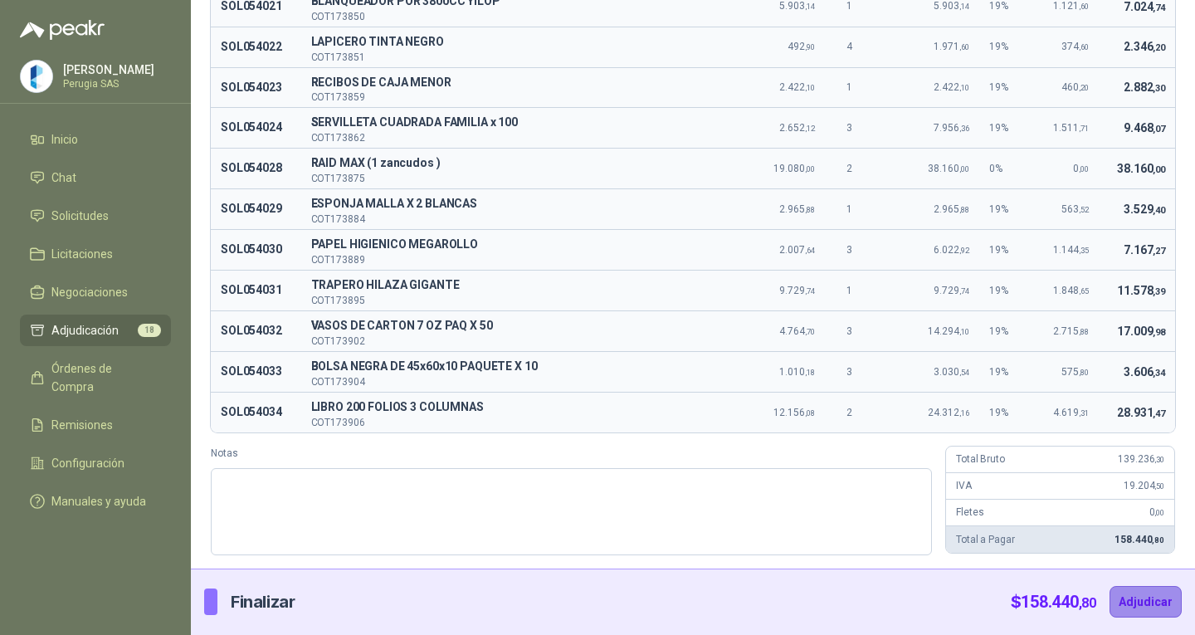
click at [1128, 599] on button "Adjudicar" at bounding box center [1145, 602] width 72 height 32
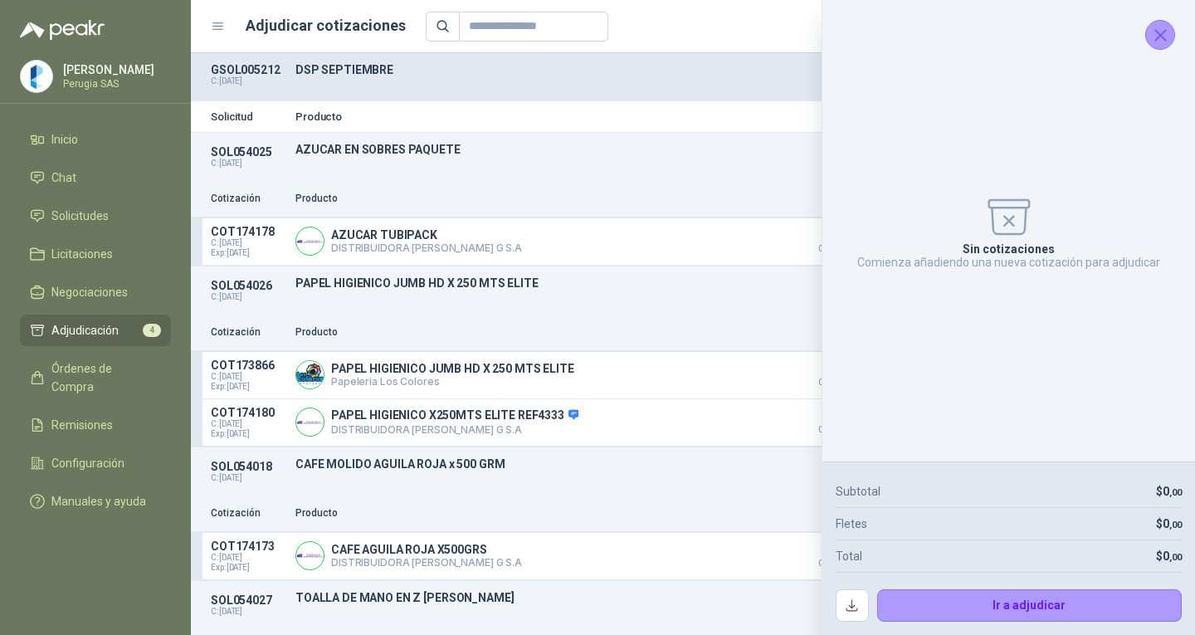
click at [1163, 32] on icon "Cerrar" at bounding box center [1160, 35] width 11 height 11
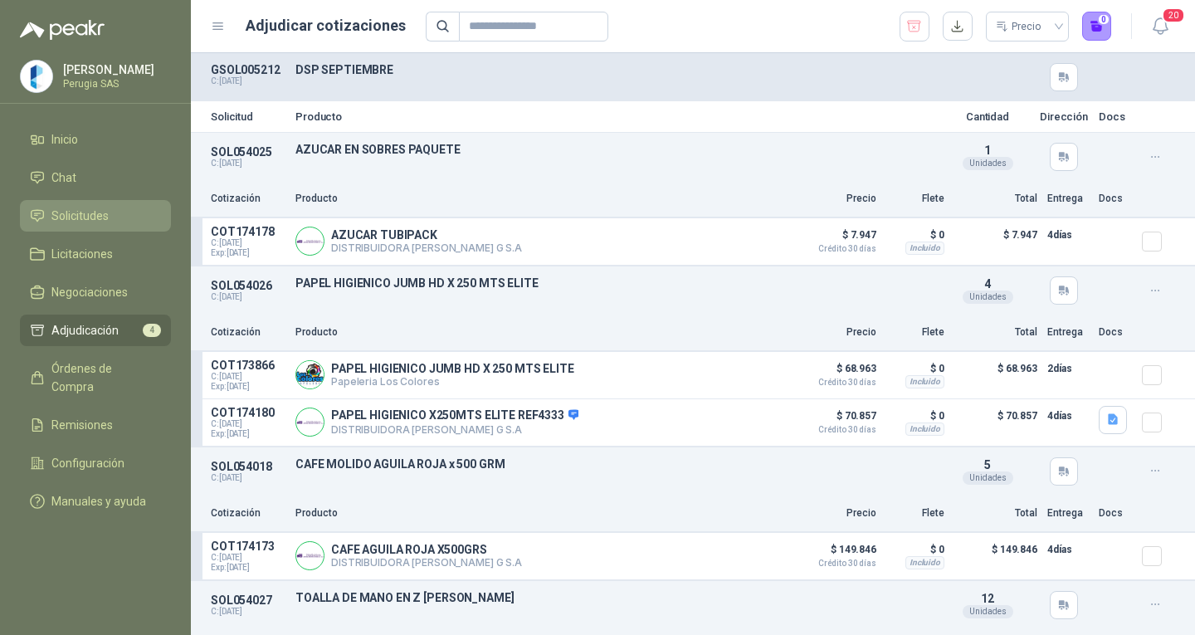
click at [76, 219] on span "Solicitudes" at bounding box center [79, 216] width 57 height 18
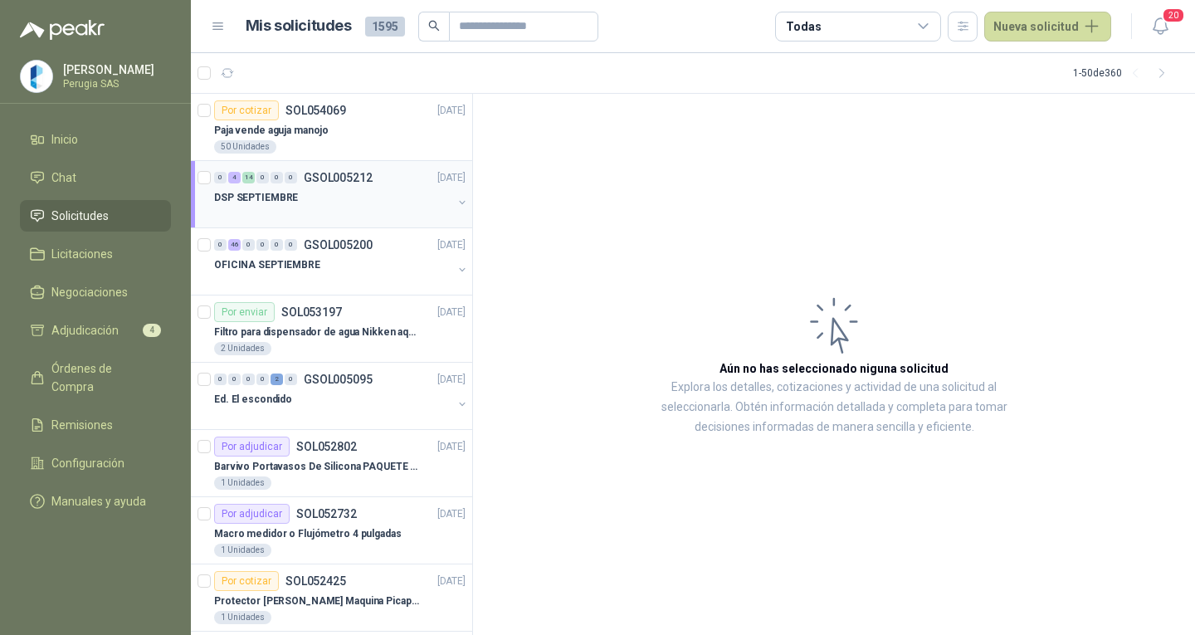
click at [349, 183] on p "GSOL005212" at bounding box center [338, 178] width 69 height 12
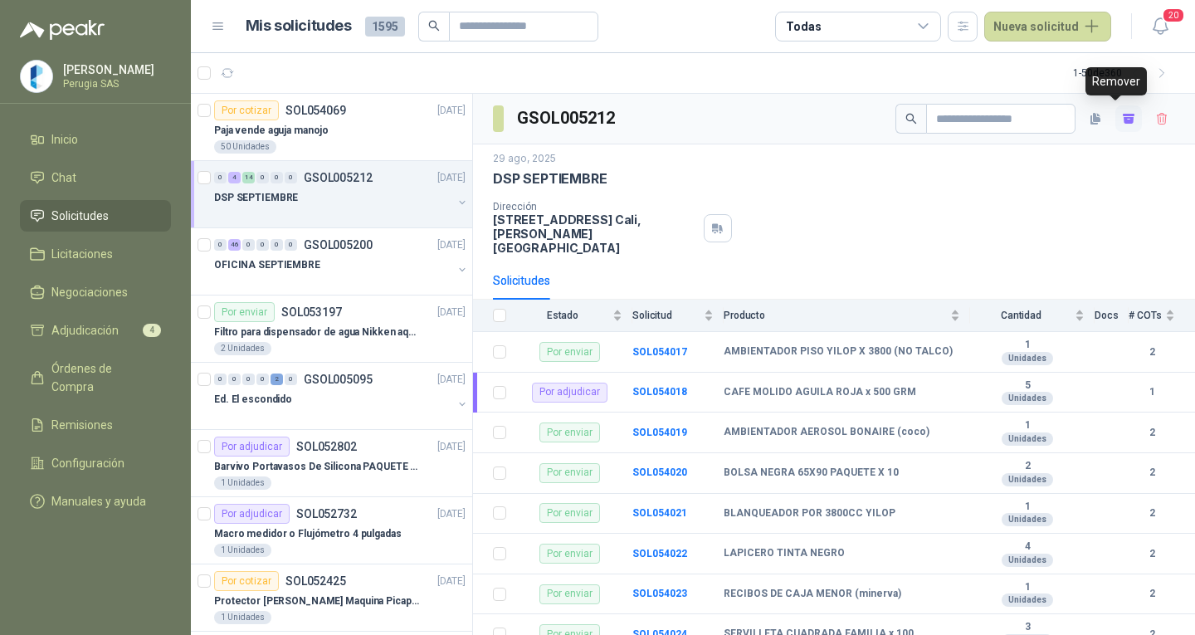
click at [1122, 119] on icon "button" at bounding box center [1129, 119] width 14 height 14
click at [368, 252] on div "0 46 0 0 0 0 GSOL005200 [DATE]" at bounding box center [341, 245] width 255 height 20
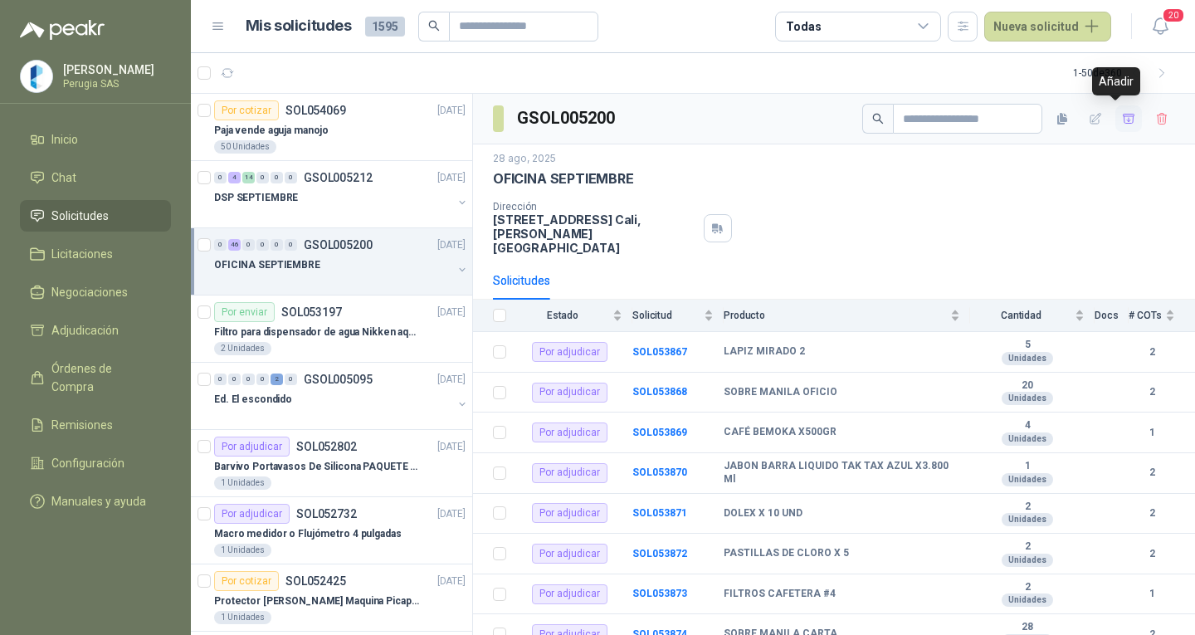
click at [1122, 119] on icon "button" at bounding box center [1129, 119] width 14 height 14
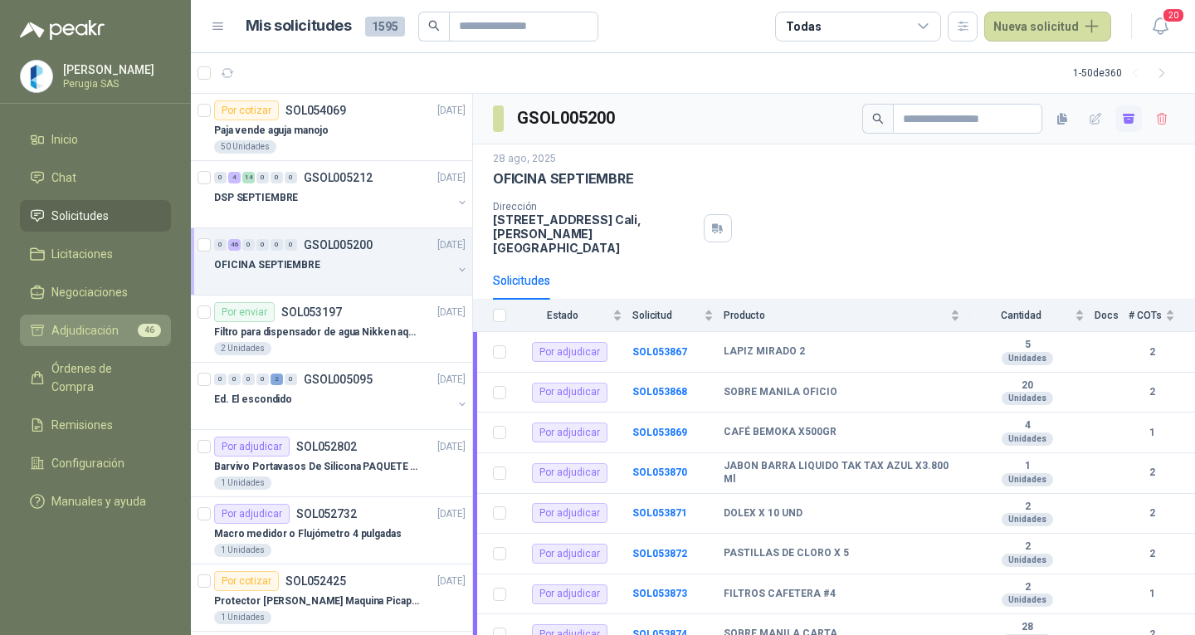
click at [105, 335] on span "Adjudicación" at bounding box center [84, 330] width 67 height 18
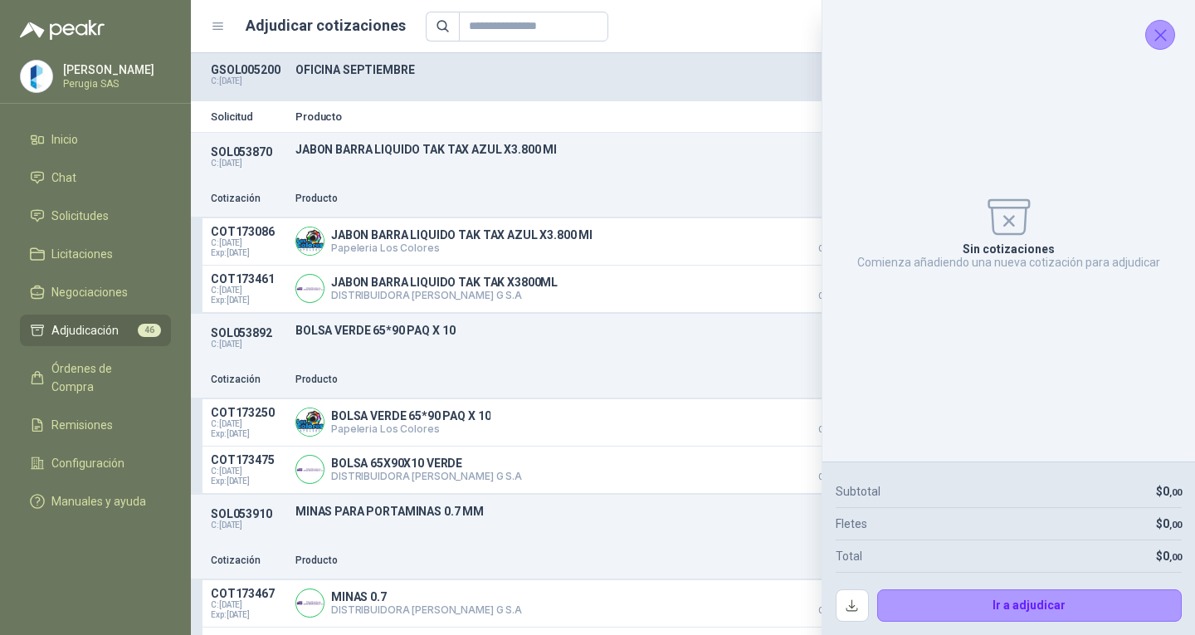
click at [1168, 32] on icon "Cerrar" at bounding box center [1160, 35] width 21 height 21
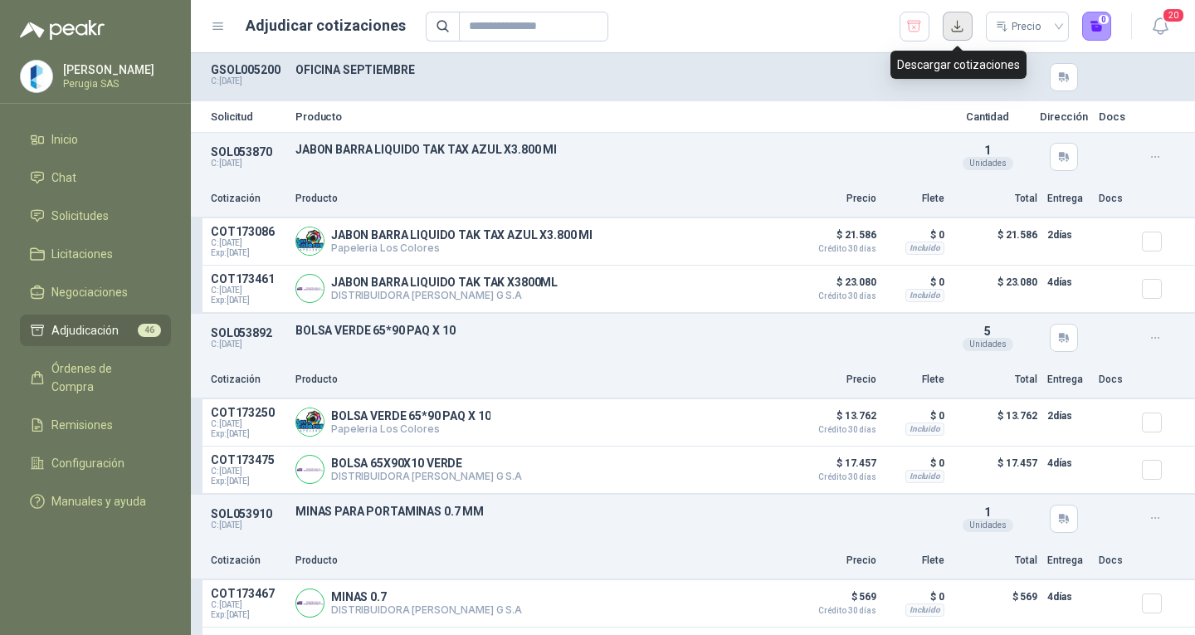
click at [962, 27] on button "button" at bounding box center [958, 27] width 30 height 30
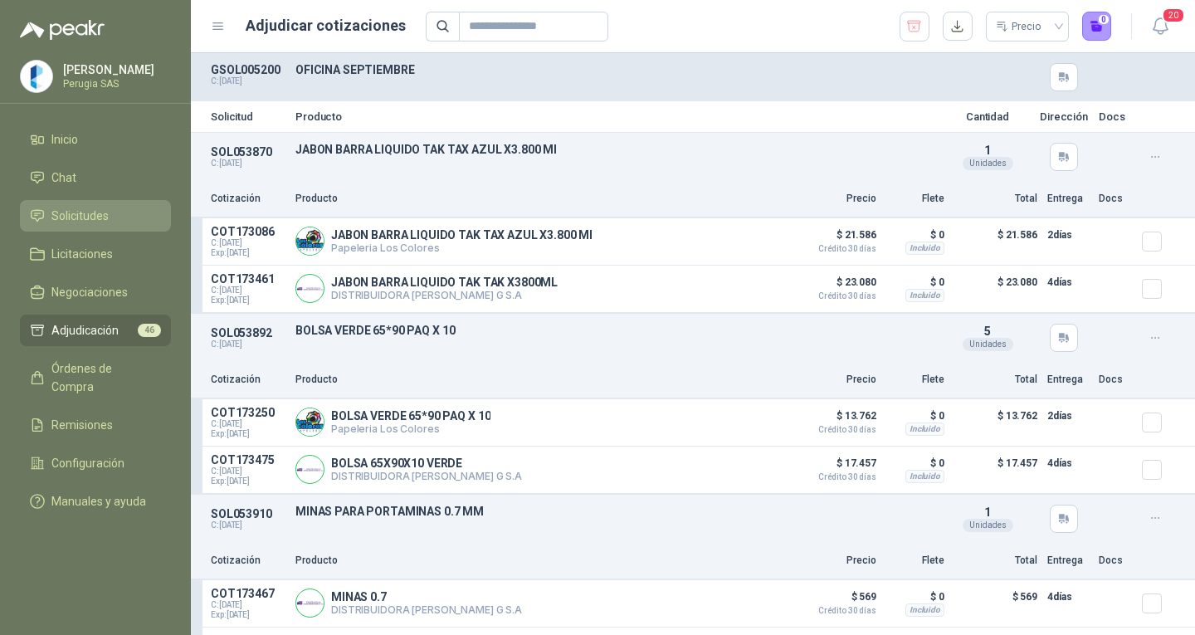
click at [98, 223] on span "Solicitudes" at bounding box center [79, 216] width 57 height 18
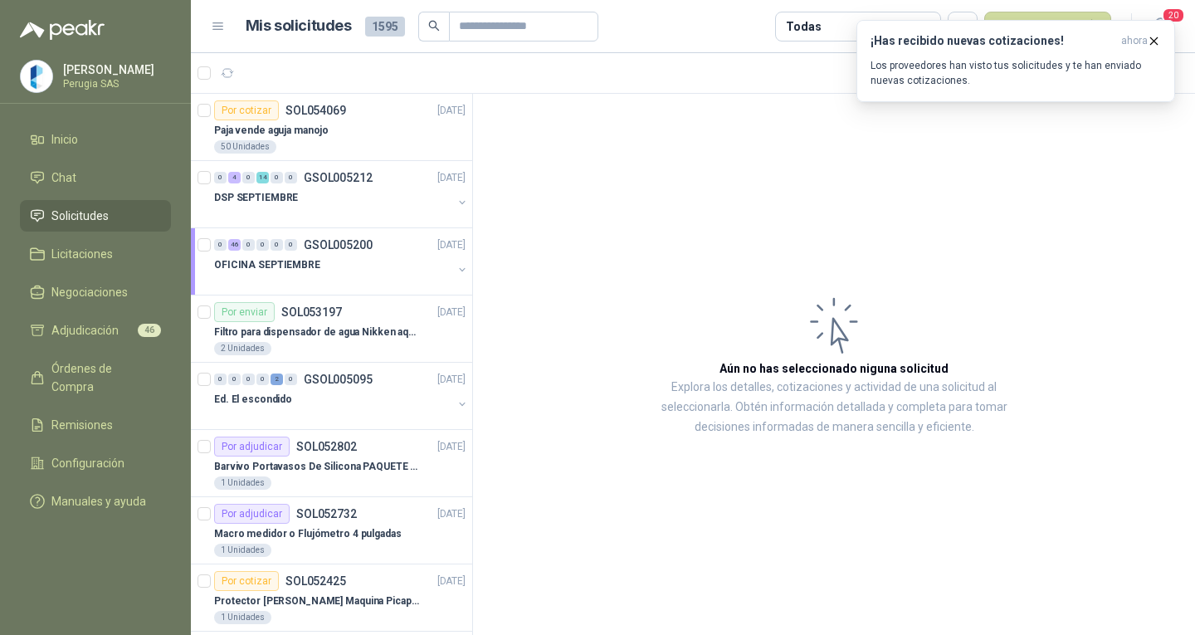
click at [67, 224] on span "Solicitudes" at bounding box center [79, 216] width 57 height 18
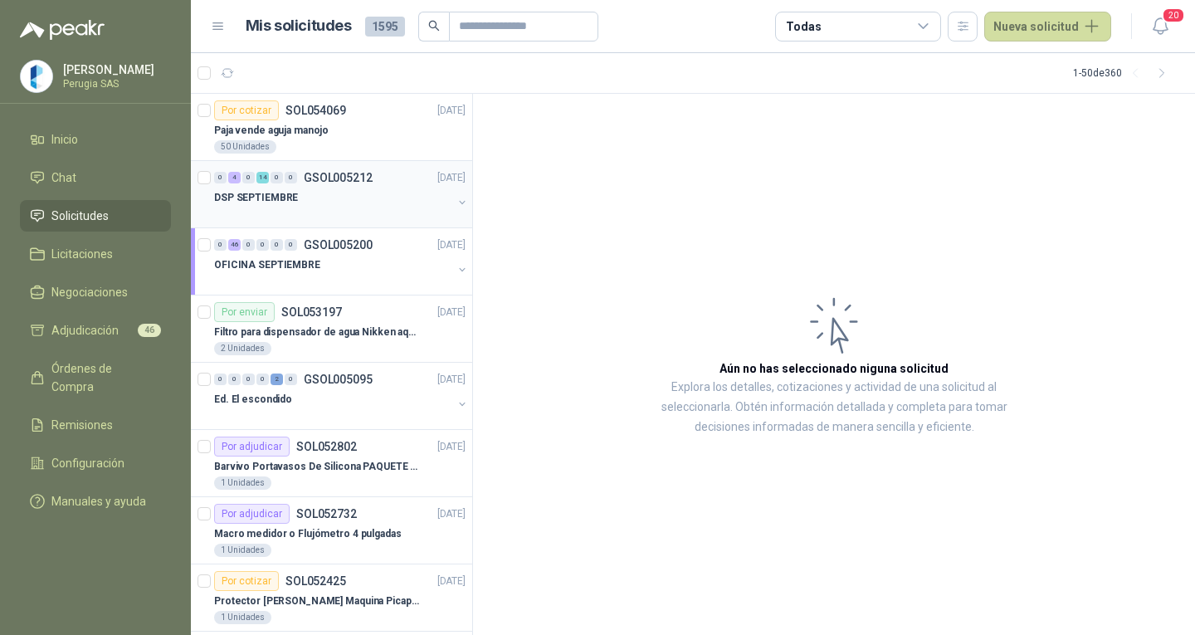
click at [342, 192] on div "DSP SEPTIEMBRE" at bounding box center [333, 198] width 238 height 20
click at [344, 188] on div "DSP SEPTIEMBRE" at bounding box center [333, 198] width 238 height 20
click at [345, 188] on div "DSP SEPTIEMBRE" at bounding box center [333, 198] width 238 height 20
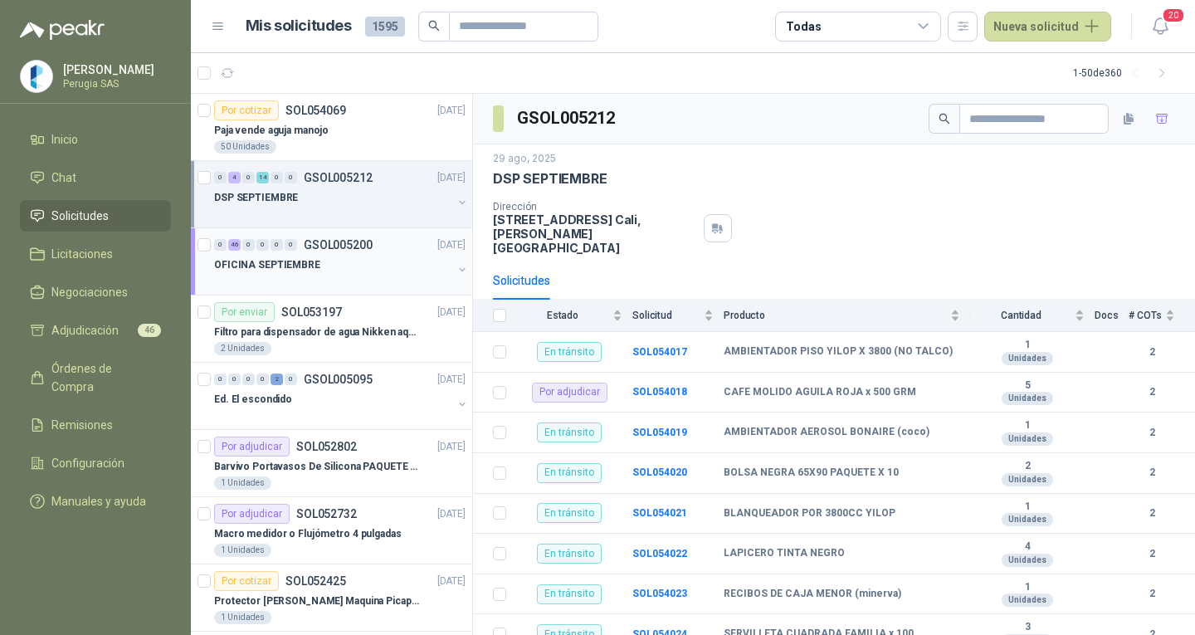
click at [333, 260] on div "OFICINA SEPTIEMBRE" at bounding box center [333, 265] width 238 height 20
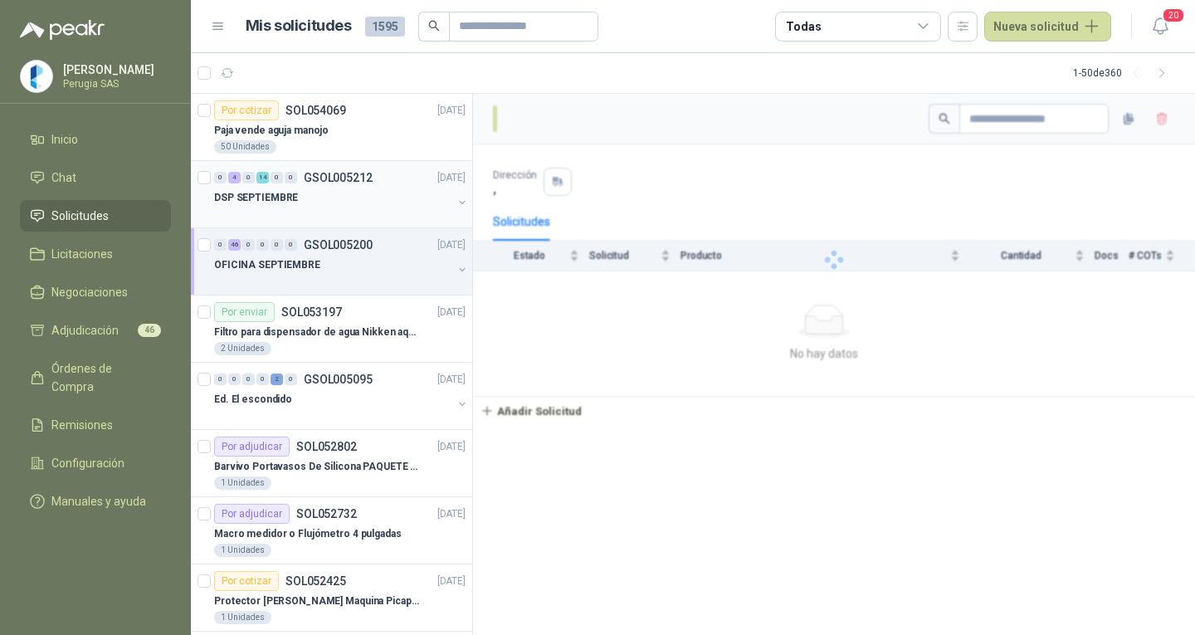
click at [333, 194] on div "DSP SEPTIEMBRE" at bounding box center [333, 198] width 238 height 20
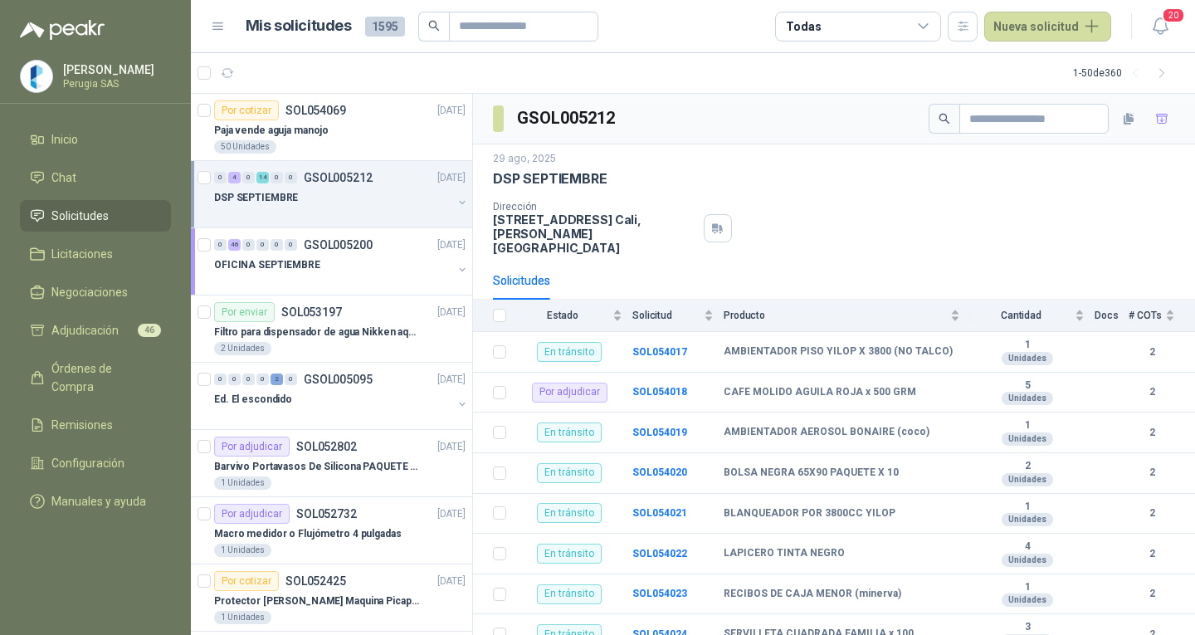
click at [331, 201] on div "DSP SEPTIEMBRE" at bounding box center [333, 198] width 238 height 20
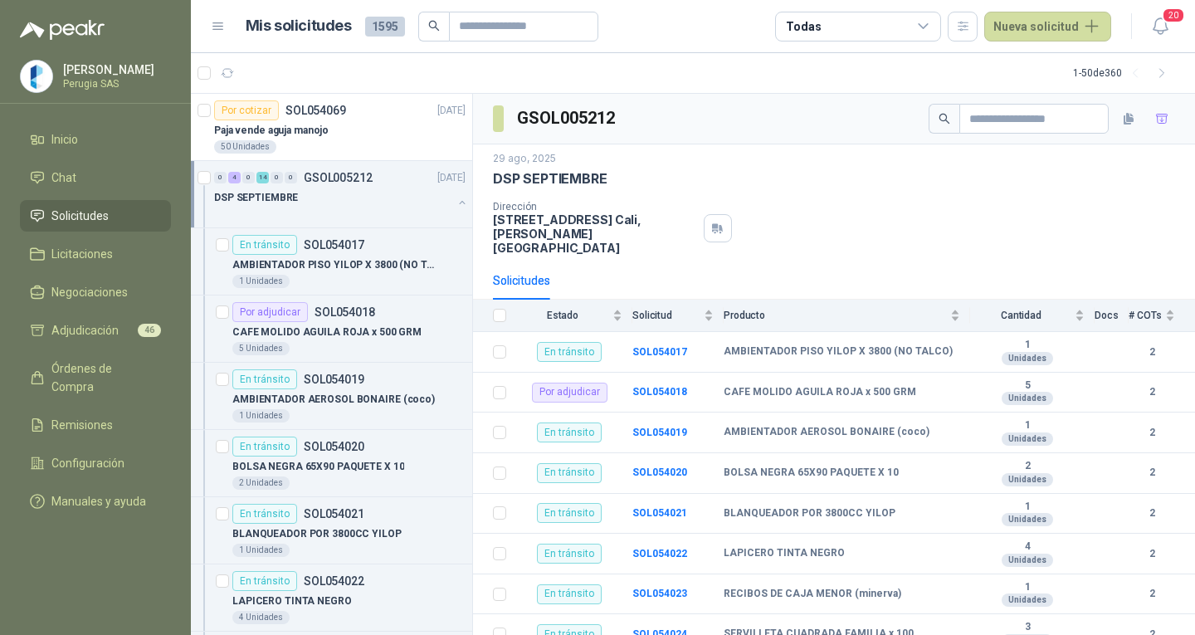
scroll to position [1, 0]
click at [1161, 12] on button "20" at bounding box center [1160, 27] width 30 height 30
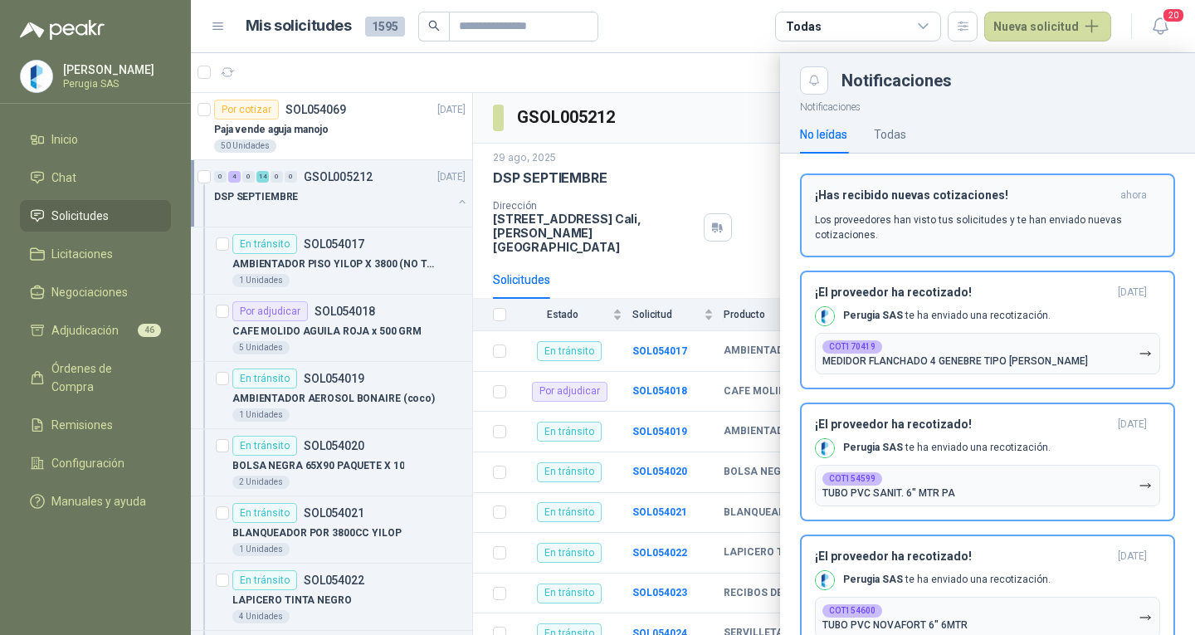
click at [903, 219] on p "Los proveedores han visto tus solicitudes y te han enviado nuevas cotizaciones." at bounding box center [987, 227] width 345 height 30
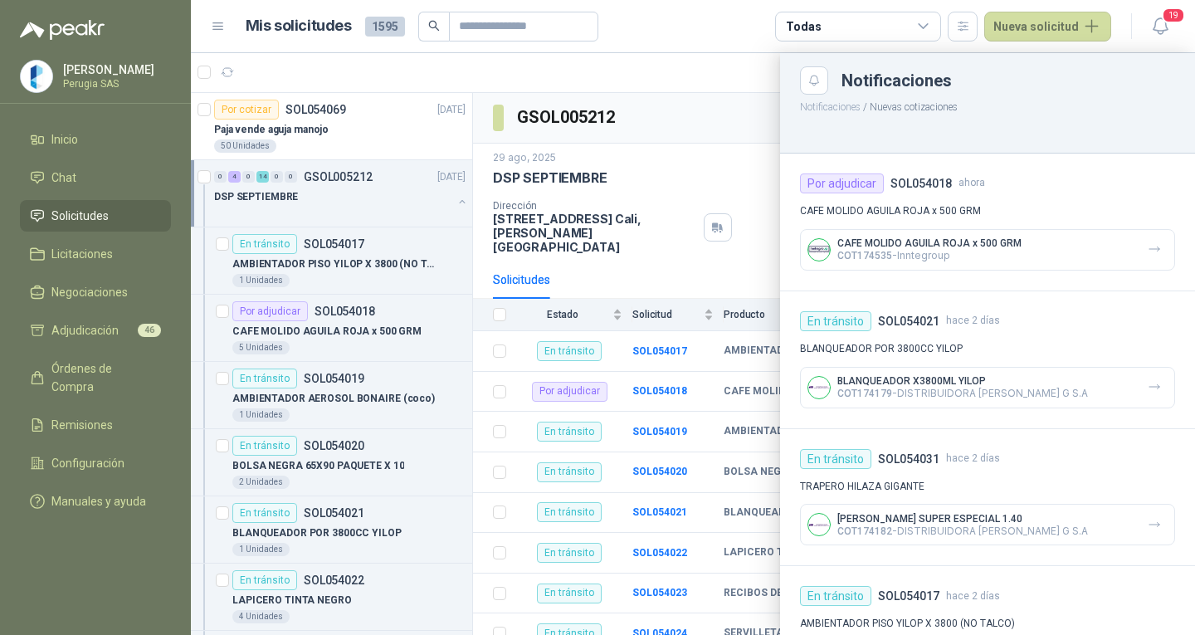
click at [694, 72] on div at bounding box center [693, 344] width 1004 height 582
